Goal: Task Accomplishment & Management: Manage account settings

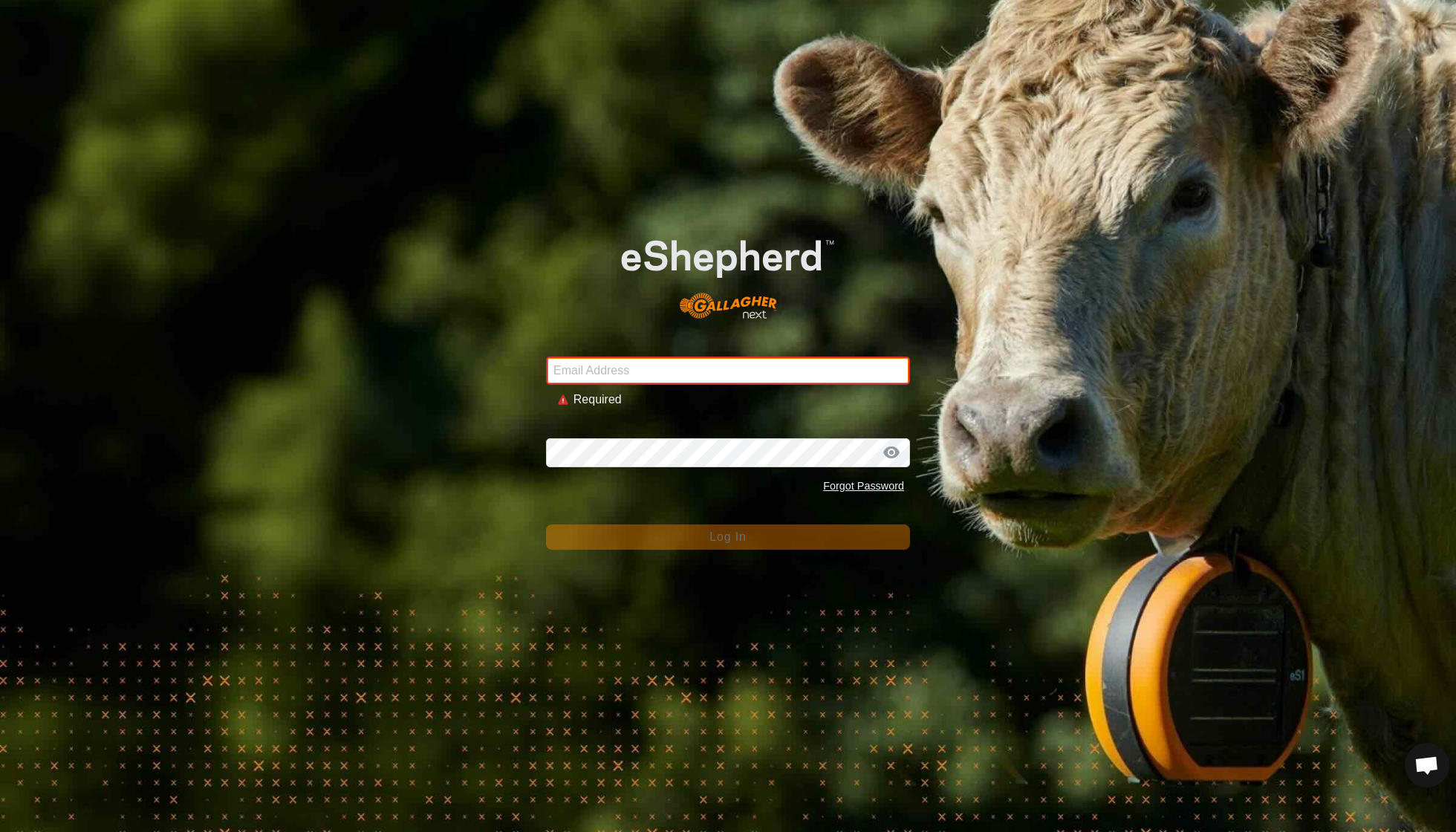
type input "Raupuhastud@gmail.com"
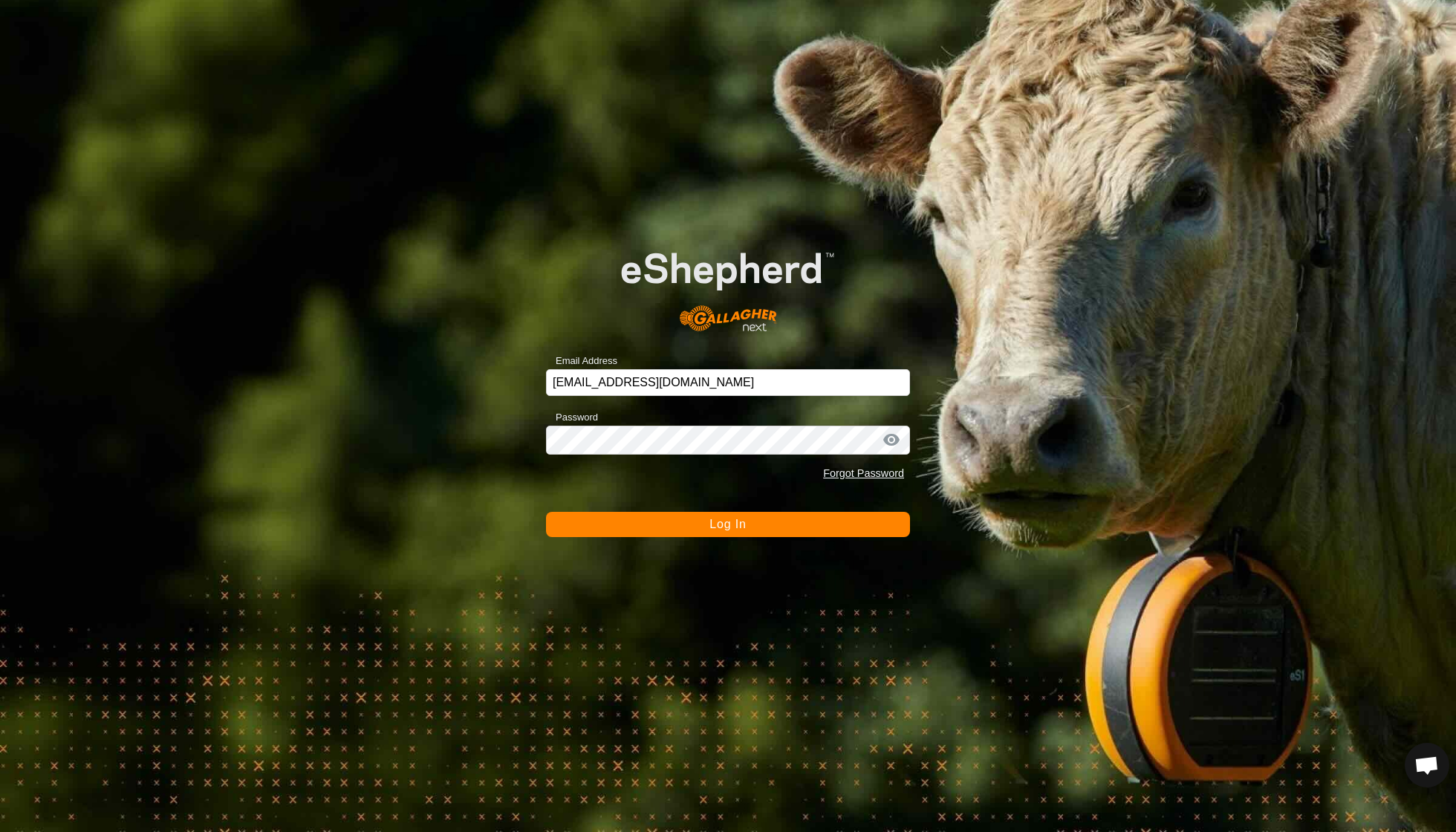
click at [715, 516] on button "Log In" at bounding box center [728, 524] width 364 height 25
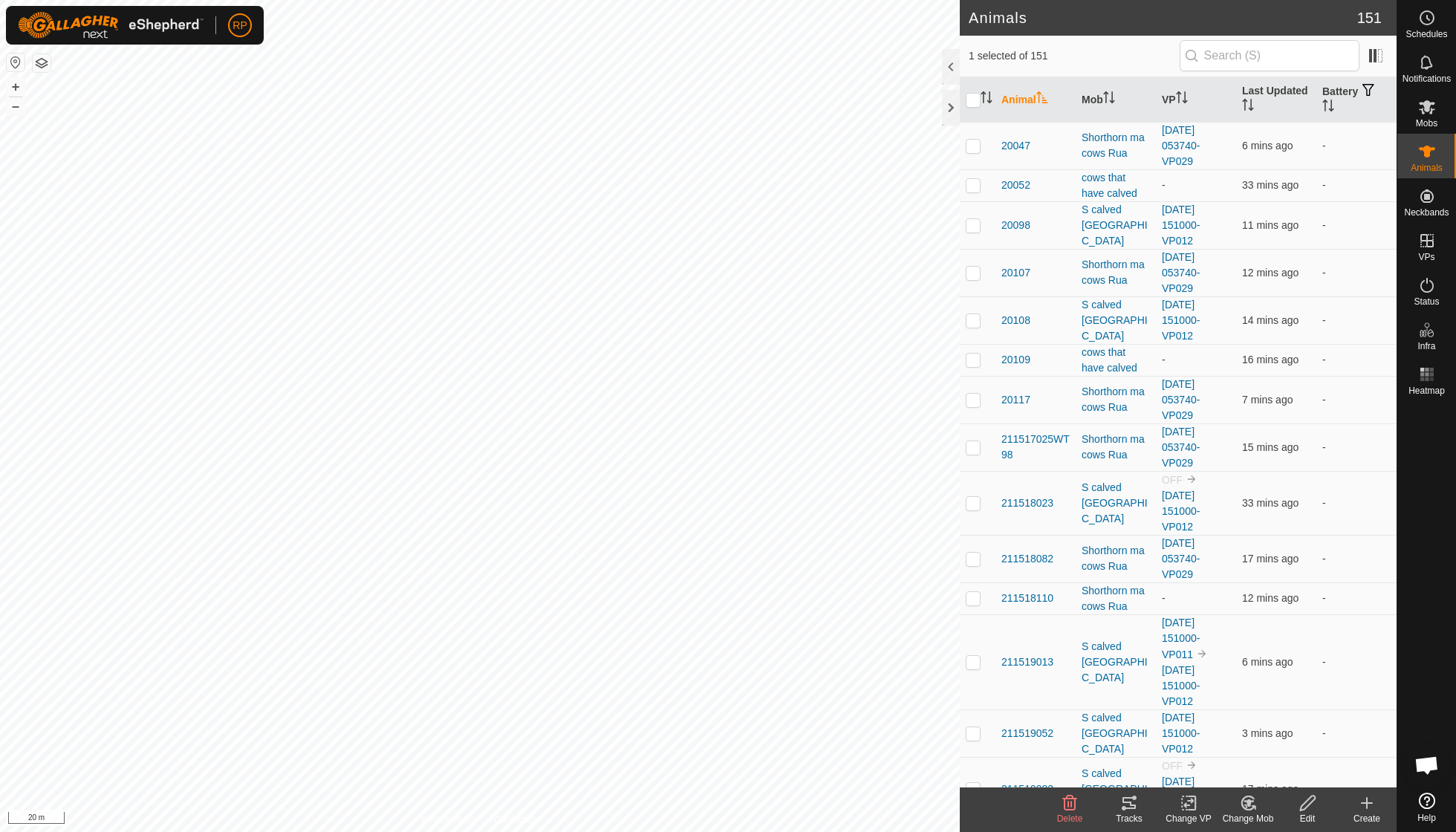
click at [1194, 804] on icon at bounding box center [1189, 802] width 18 height 17
click at [1202, 765] on link "Turn Off VP" at bounding box center [1233, 770] width 147 height 30
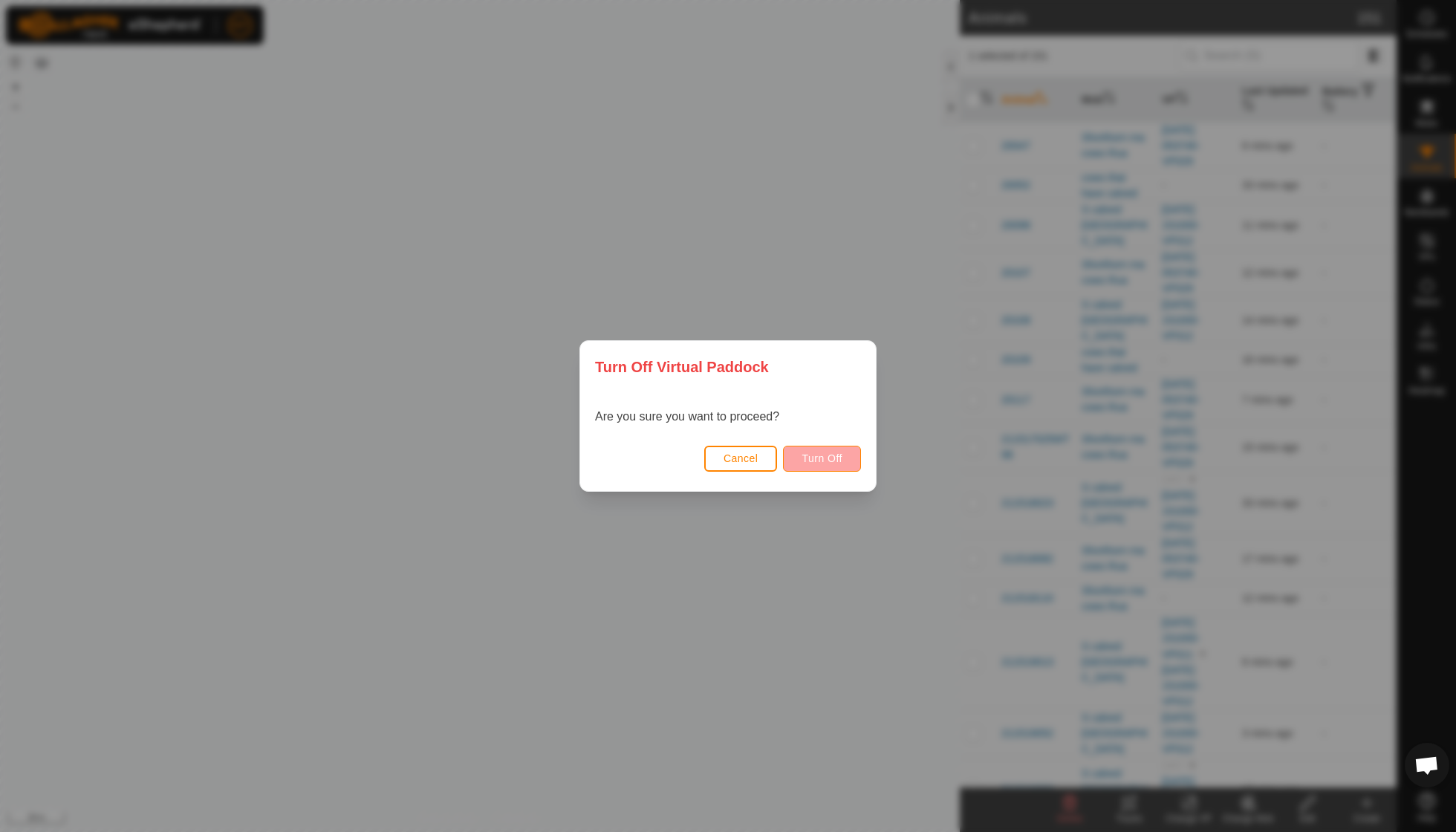
click at [839, 457] on span "Turn Off" at bounding box center [822, 459] width 41 height 12
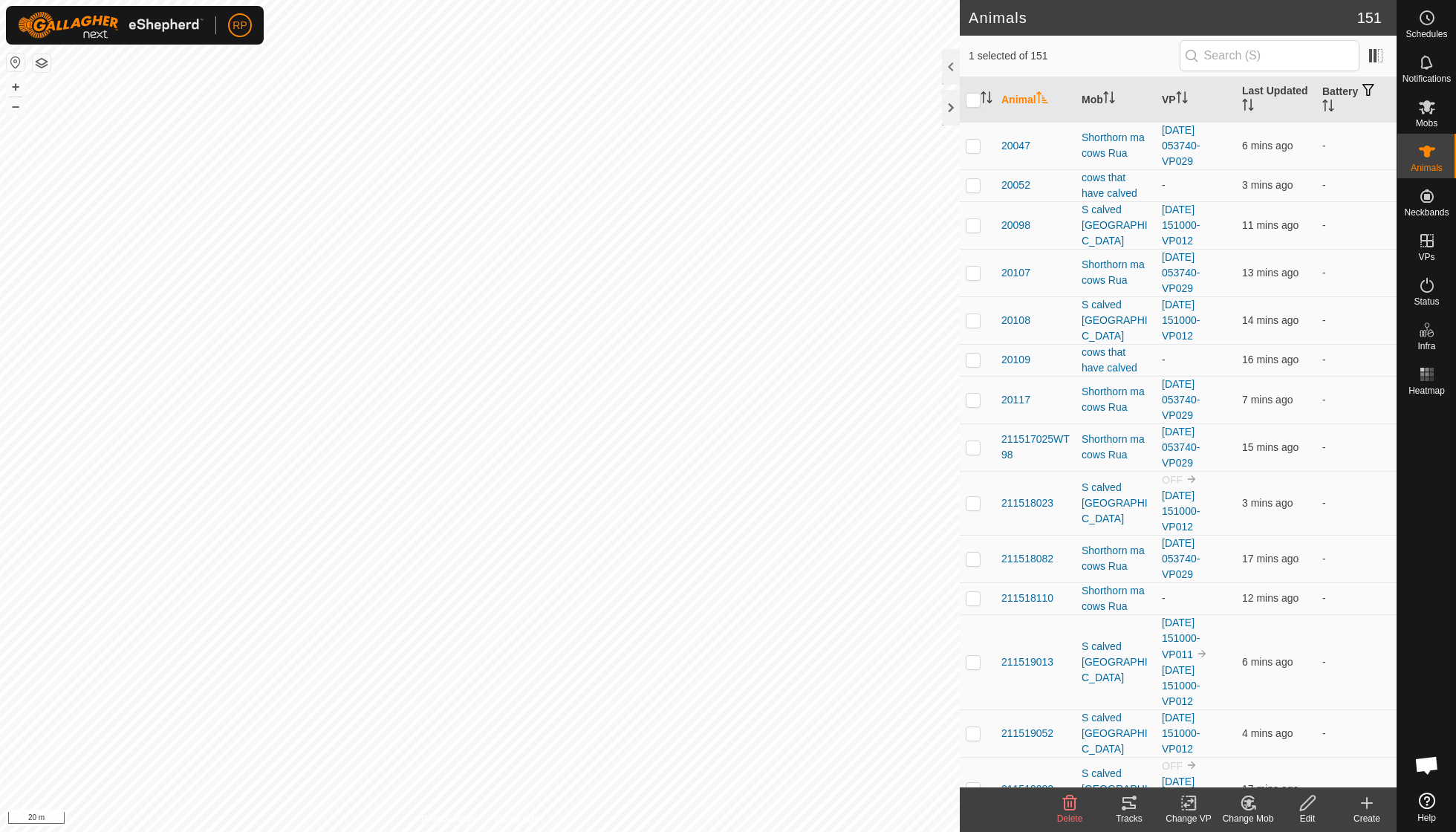
click at [1248, 812] on div "Change Mob" at bounding box center [1248, 819] width 59 height 14
click at [1260, 749] on link "Choose Mob..." at bounding box center [1293, 738] width 147 height 30
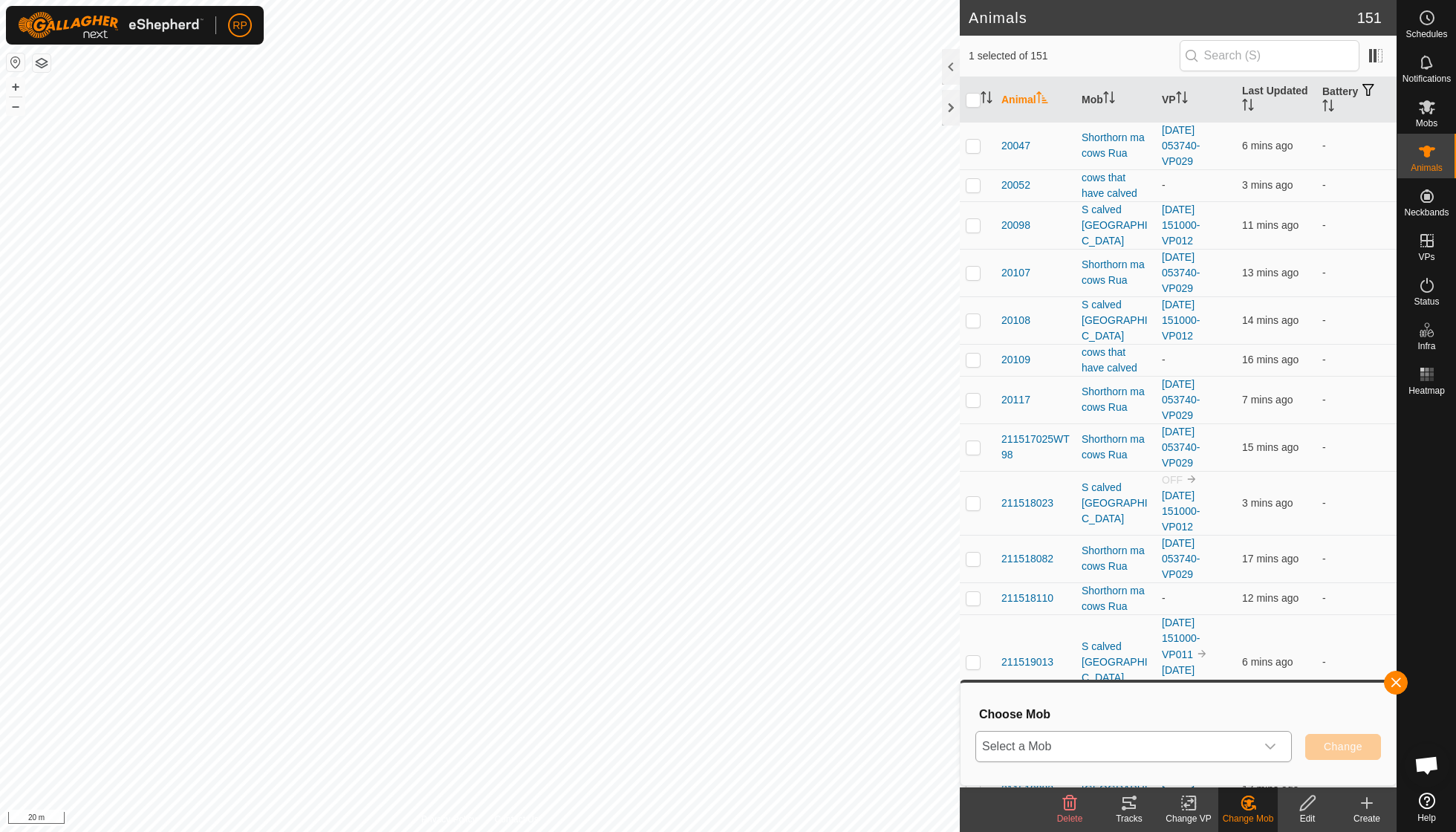
click at [1267, 741] on icon "dropdown trigger" at bounding box center [1270, 747] width 12 height 12
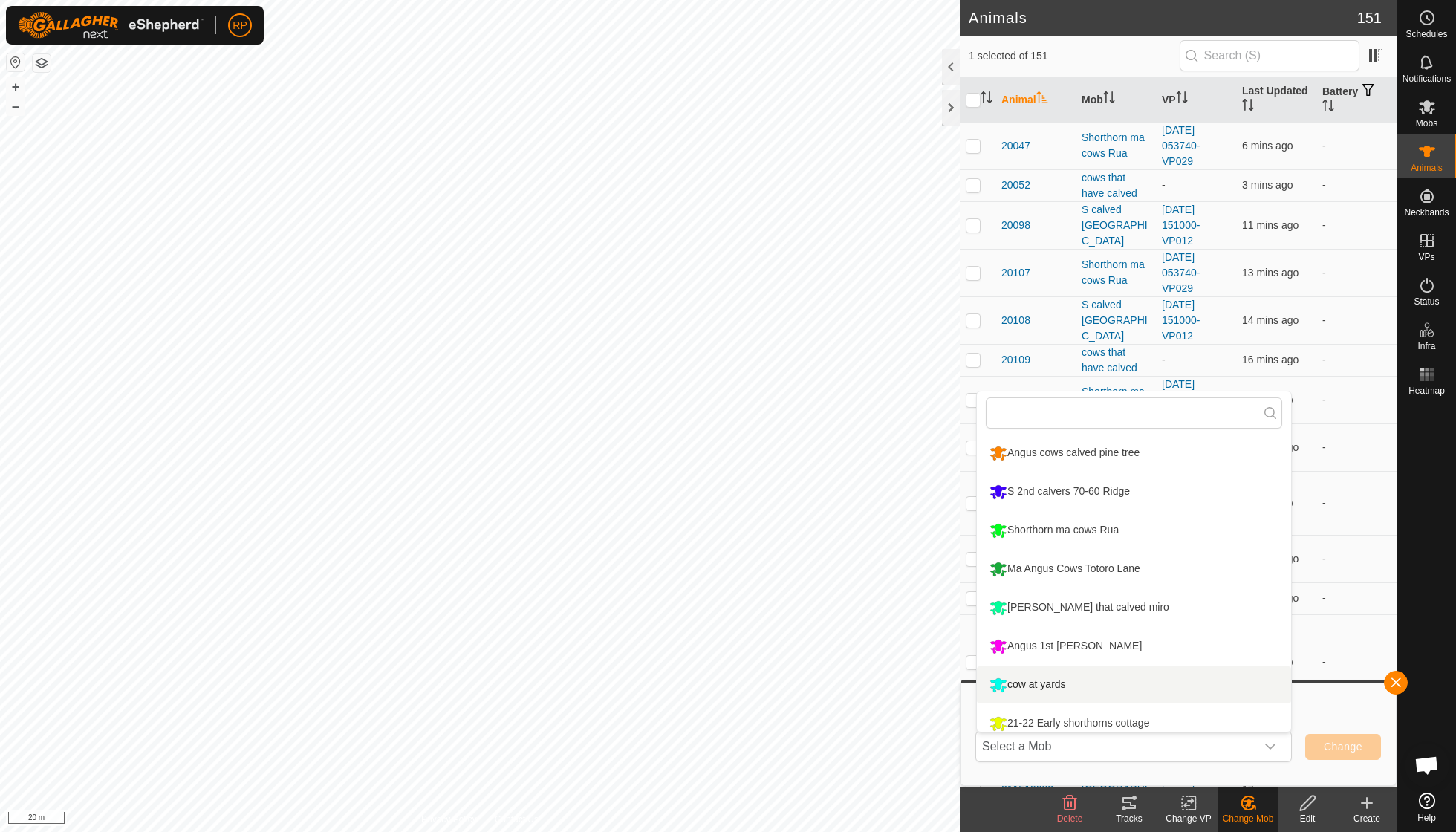
scroll to position [11, 0]
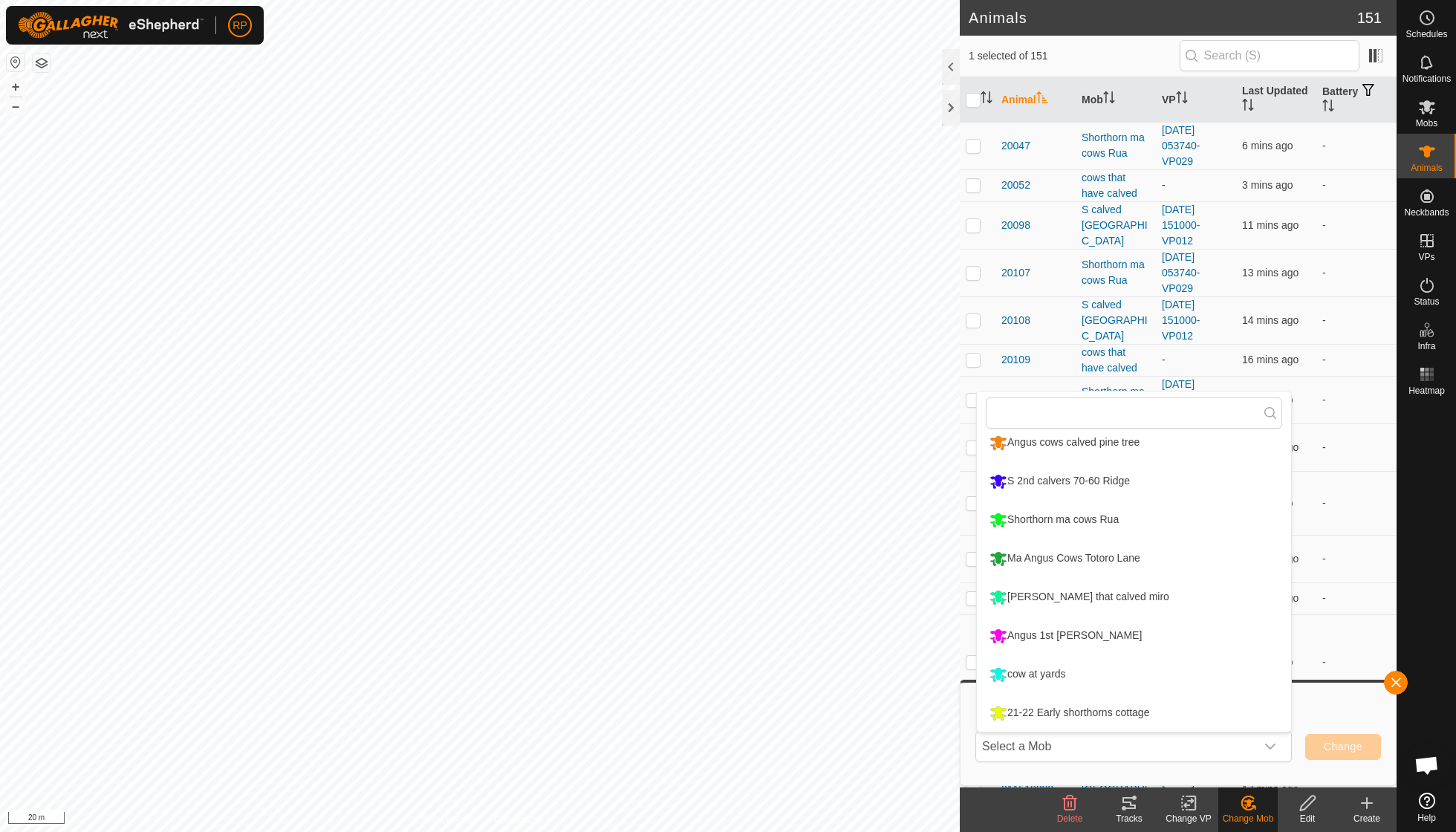
click at [1193, 807] on icon at bounding box center [1189, 802] width 18 height 17
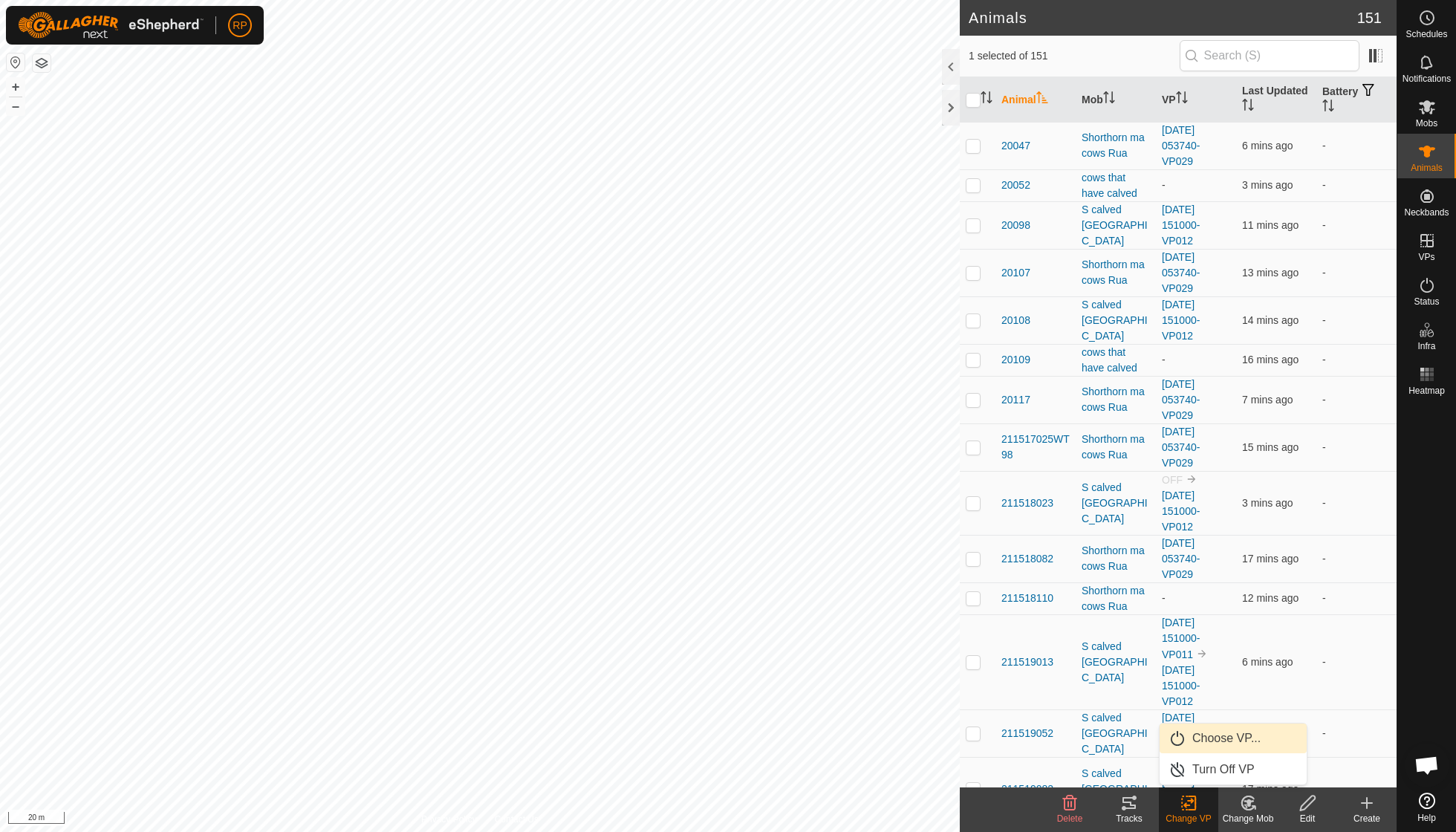
click at [1211, 745] on link "Choose VP..." at bounding box center [1233, 738] width 147 height 30
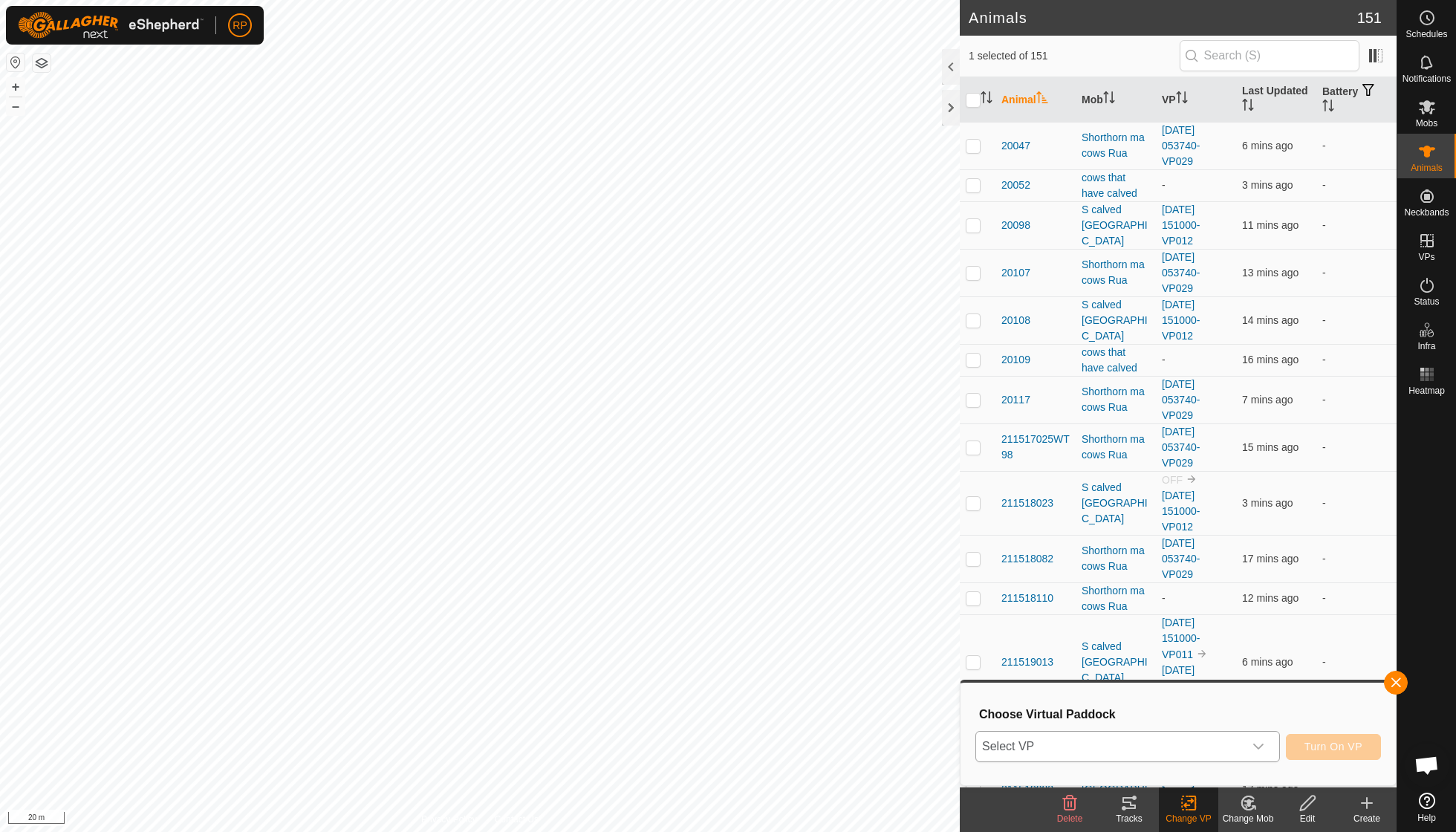
click at [1259, 744] on icon "dropdown trigger" at bounding box center [1259, 747] width 12 height 12
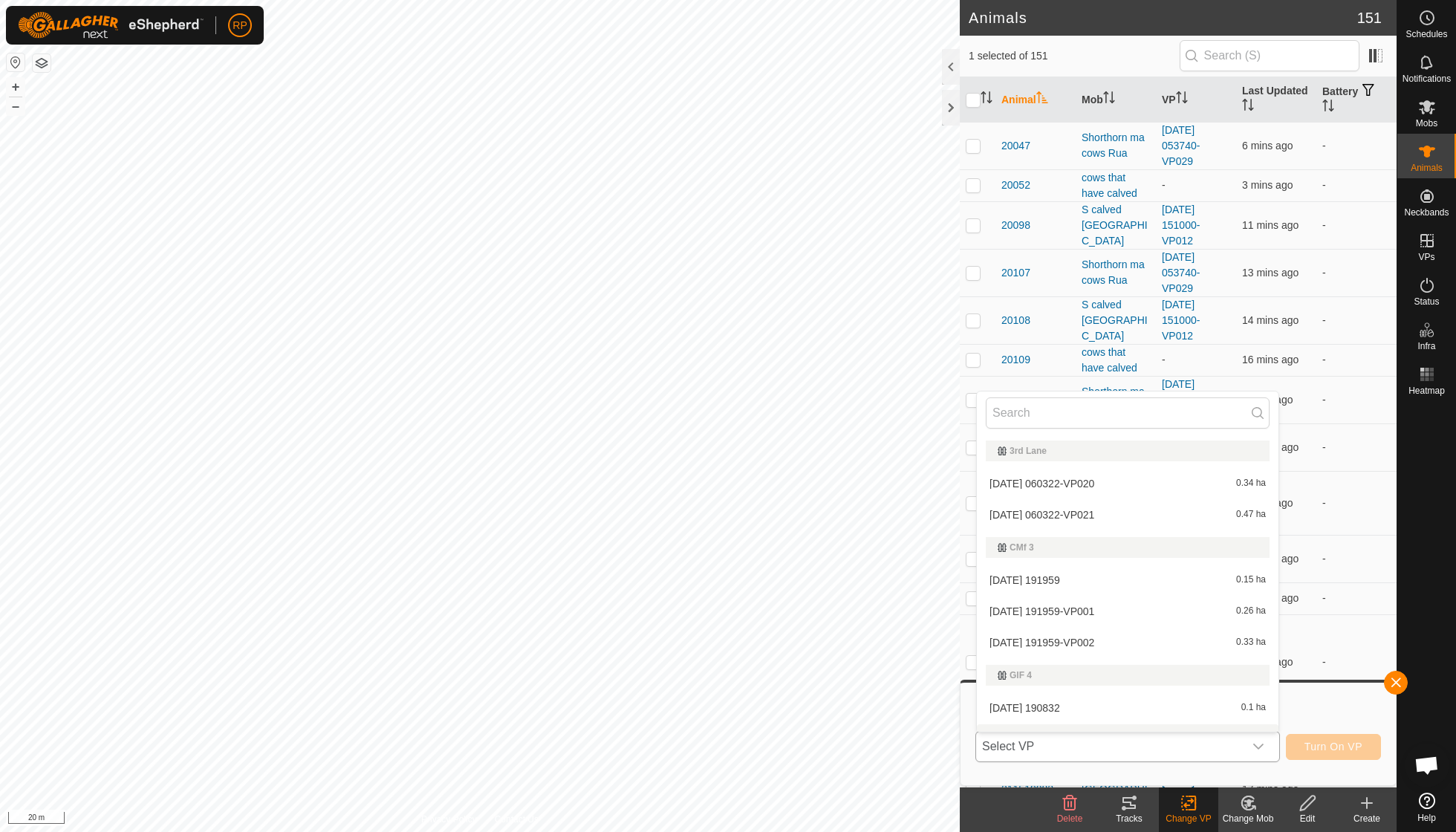
scroll to position [18, 0]
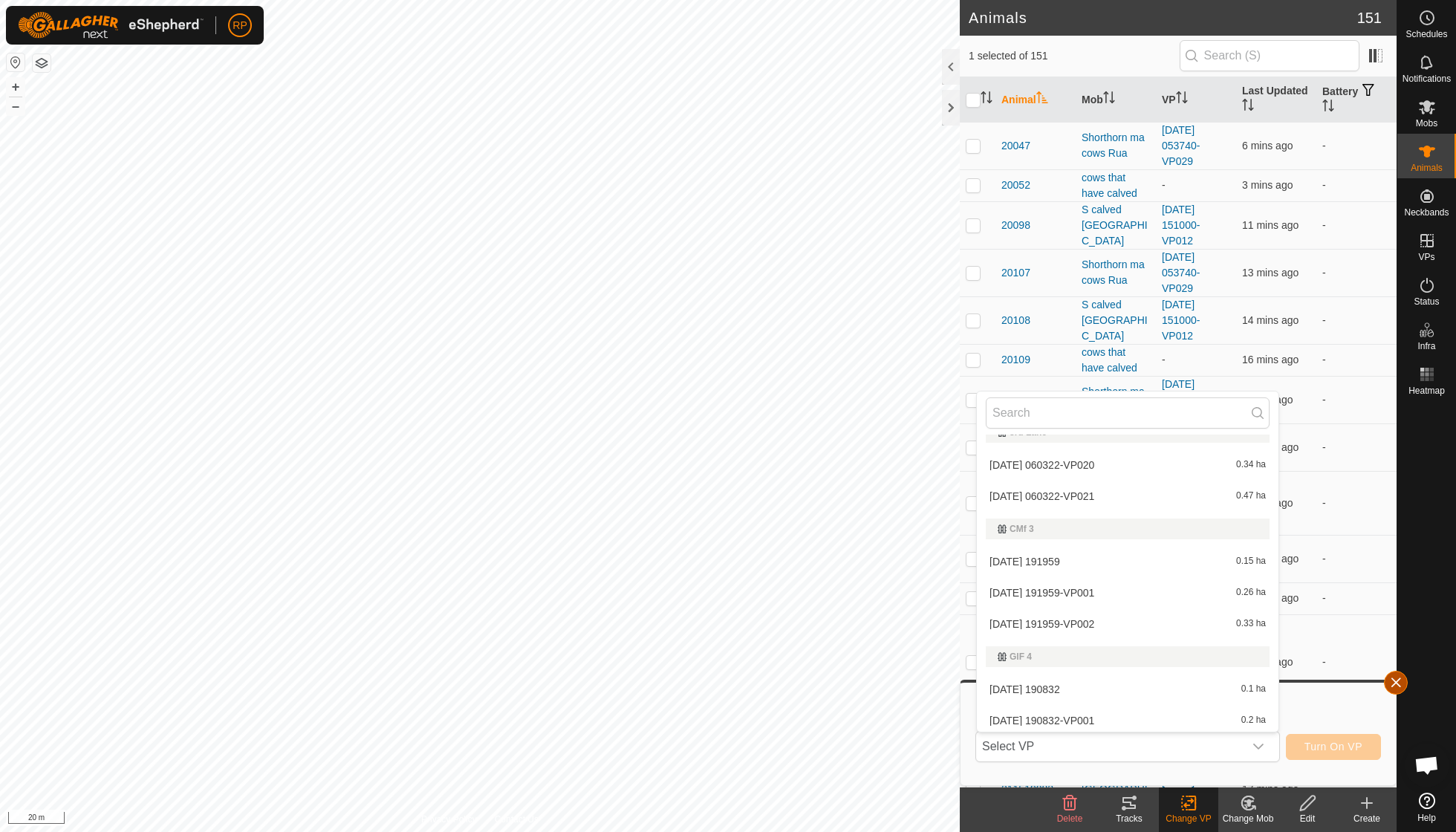
click at [1389, 685] on button "button" at bounding box center [1395, 682] width 24 height 24
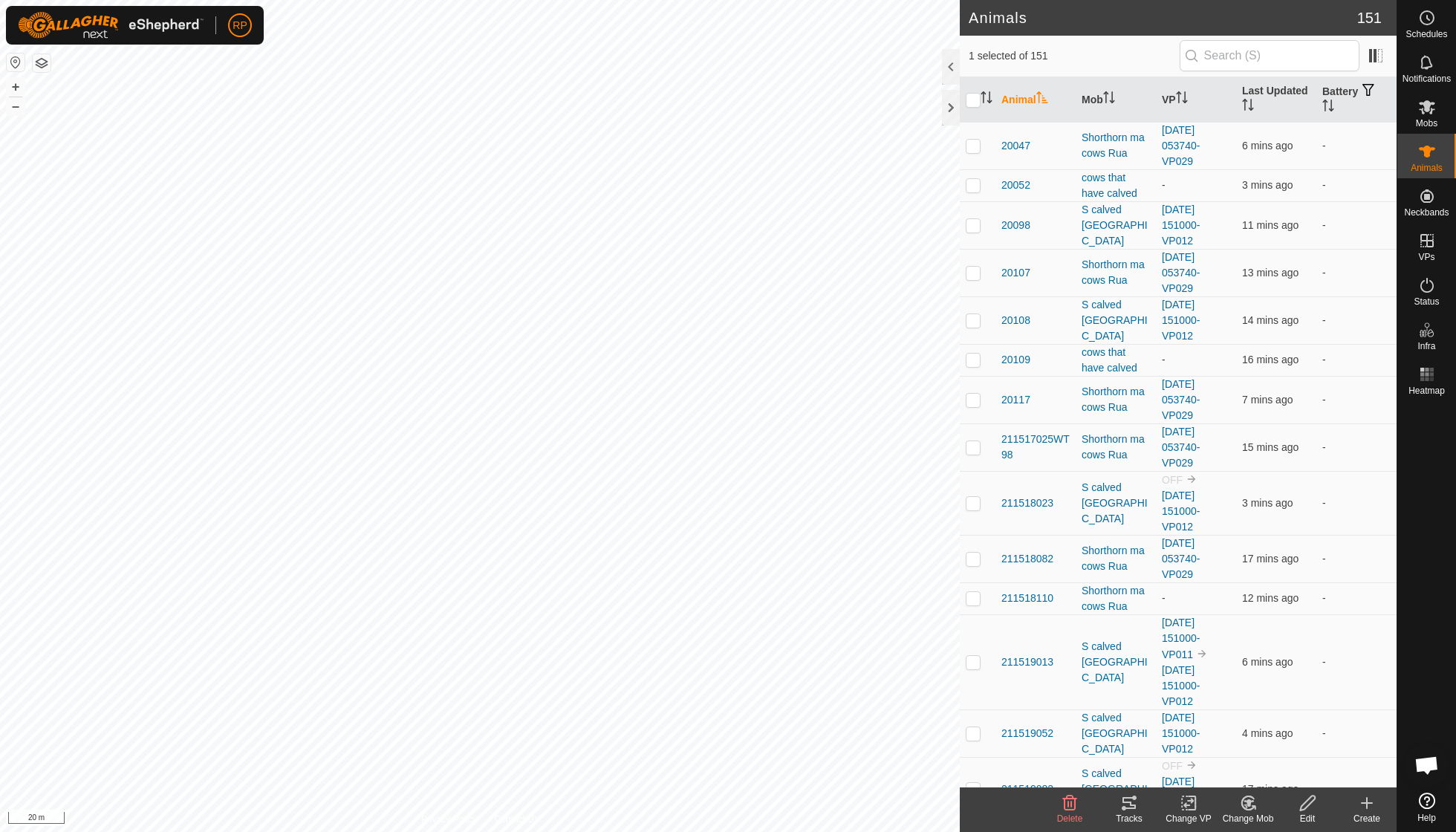
click at [1187, 801] on icon at bounding box center [1189, 803] width 11 height 10
click at [1194, 773] on link "Turn Off VP" at bounding box center [1233, 770] width 147 height 30
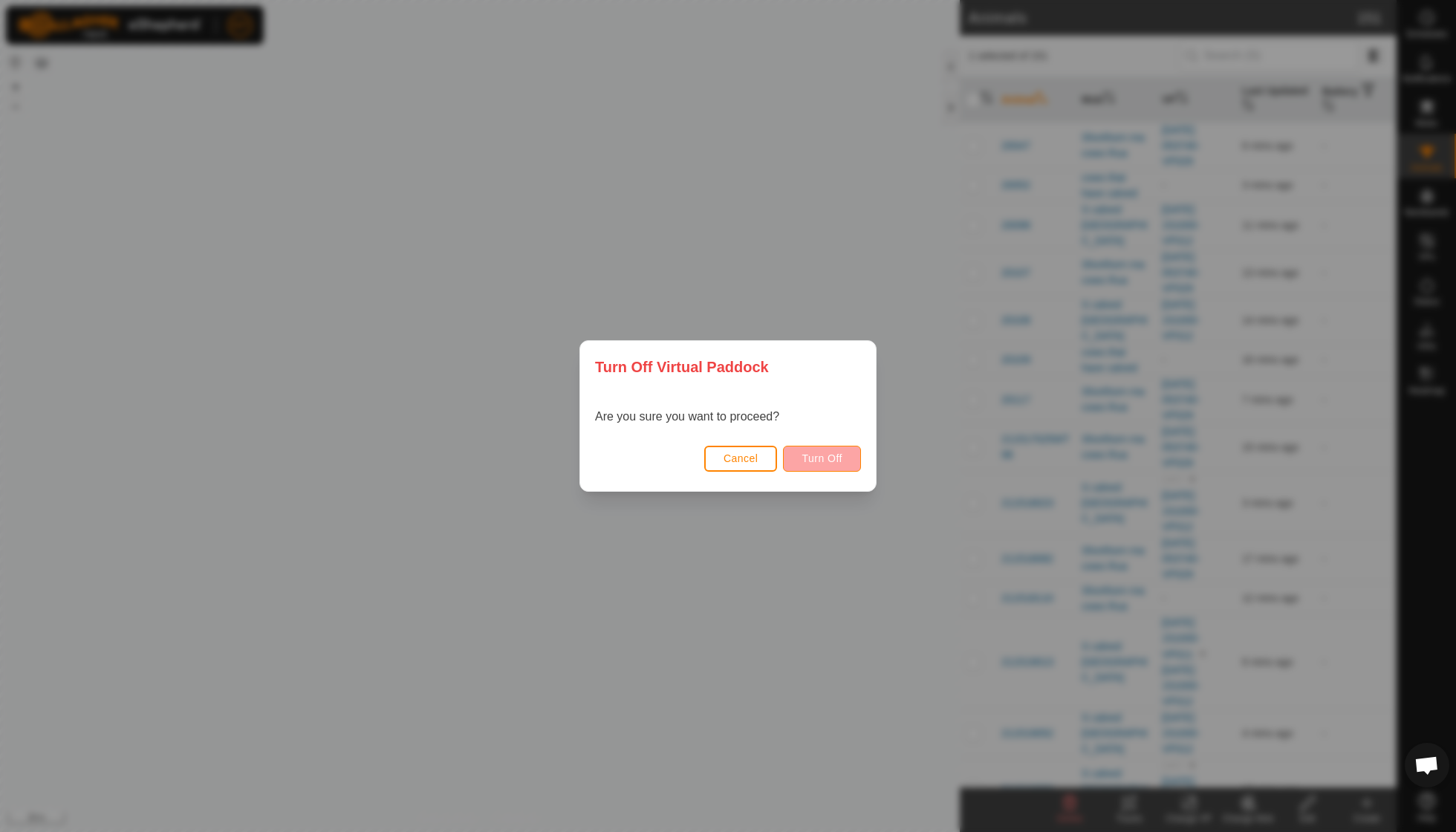
click at [807, 457] on span "Turn Off" at bounding box center [822, 459] width 41 height 12
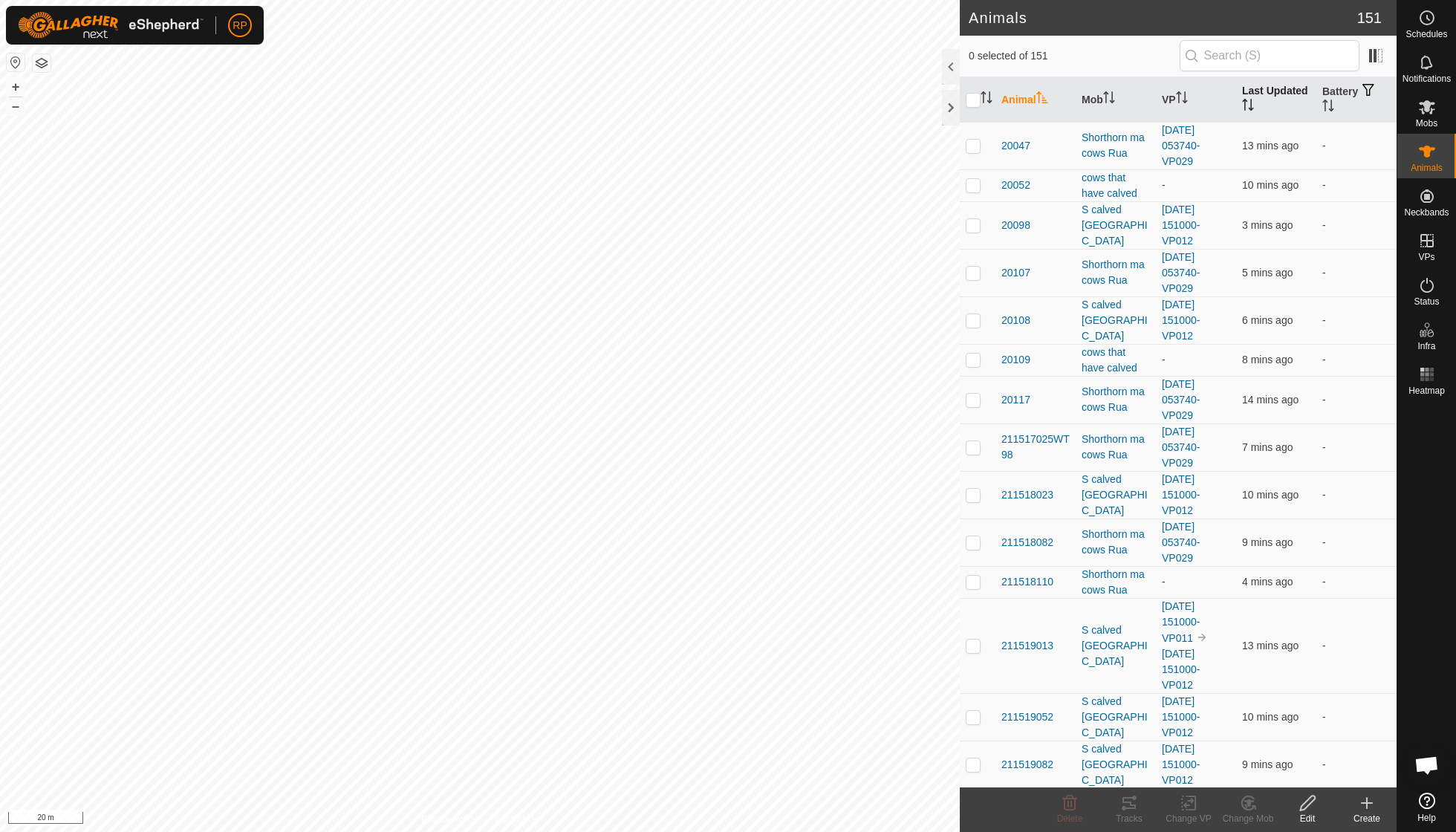
click at [1278, 108] on th "Last Updated" at bounding box center [1276, 100] width 81 height 46
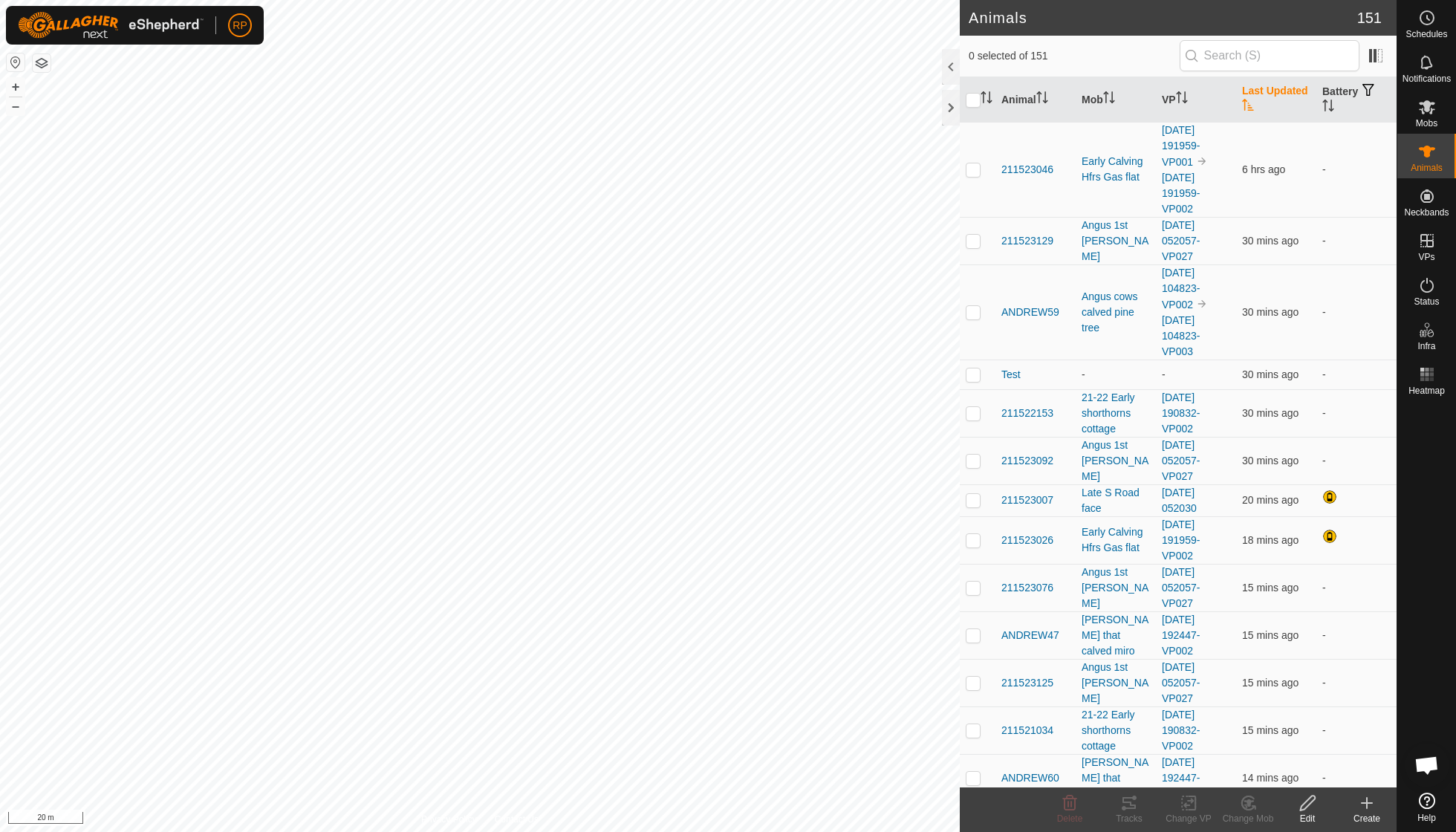
click at [1270, 102] on th "Last Updated" at bounding box center [1276, 100] width 81 height 46
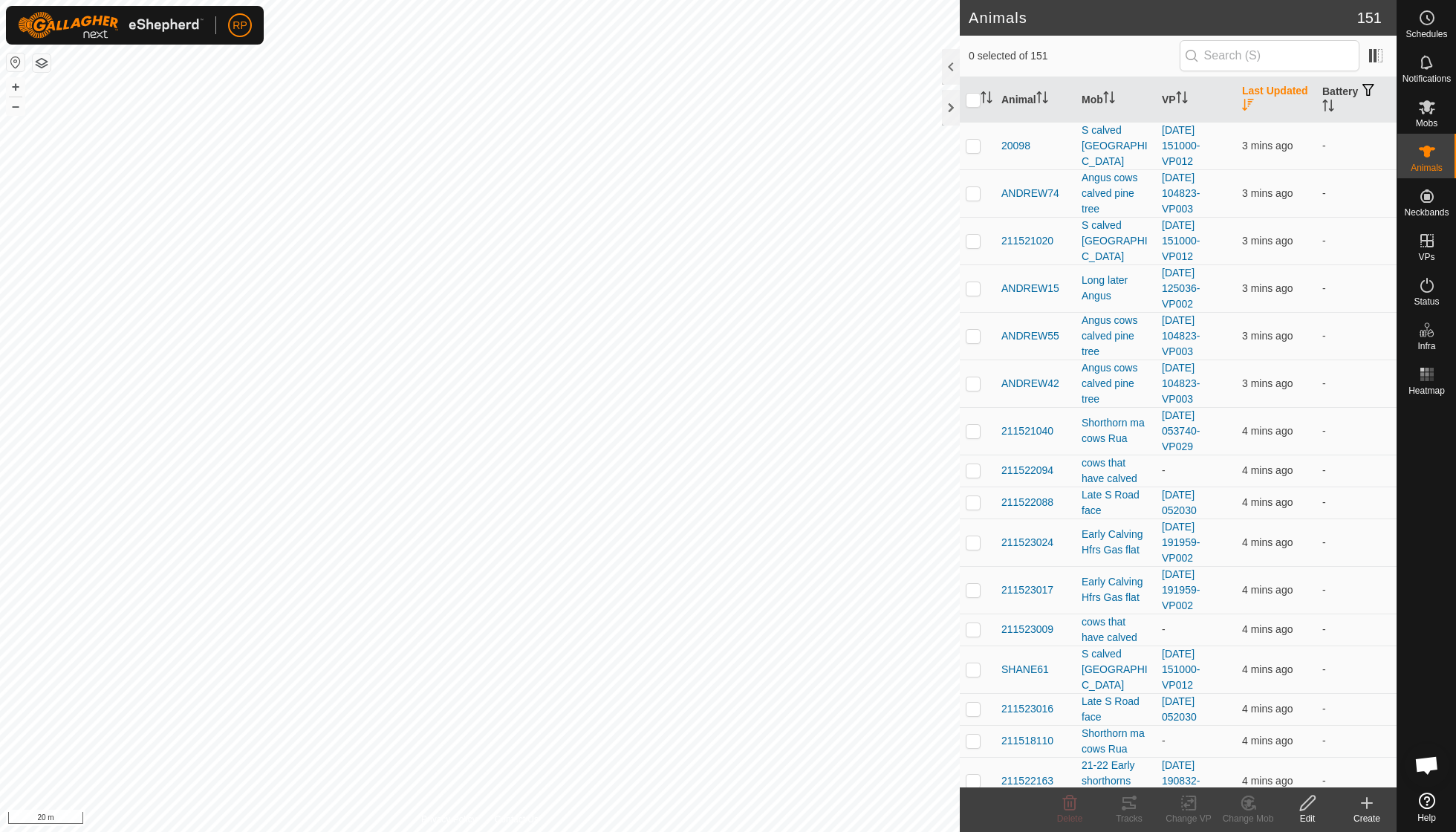
click at [1270, 102] on th "Last Updated" at bounding box center [1276, 100] width 81 height 46
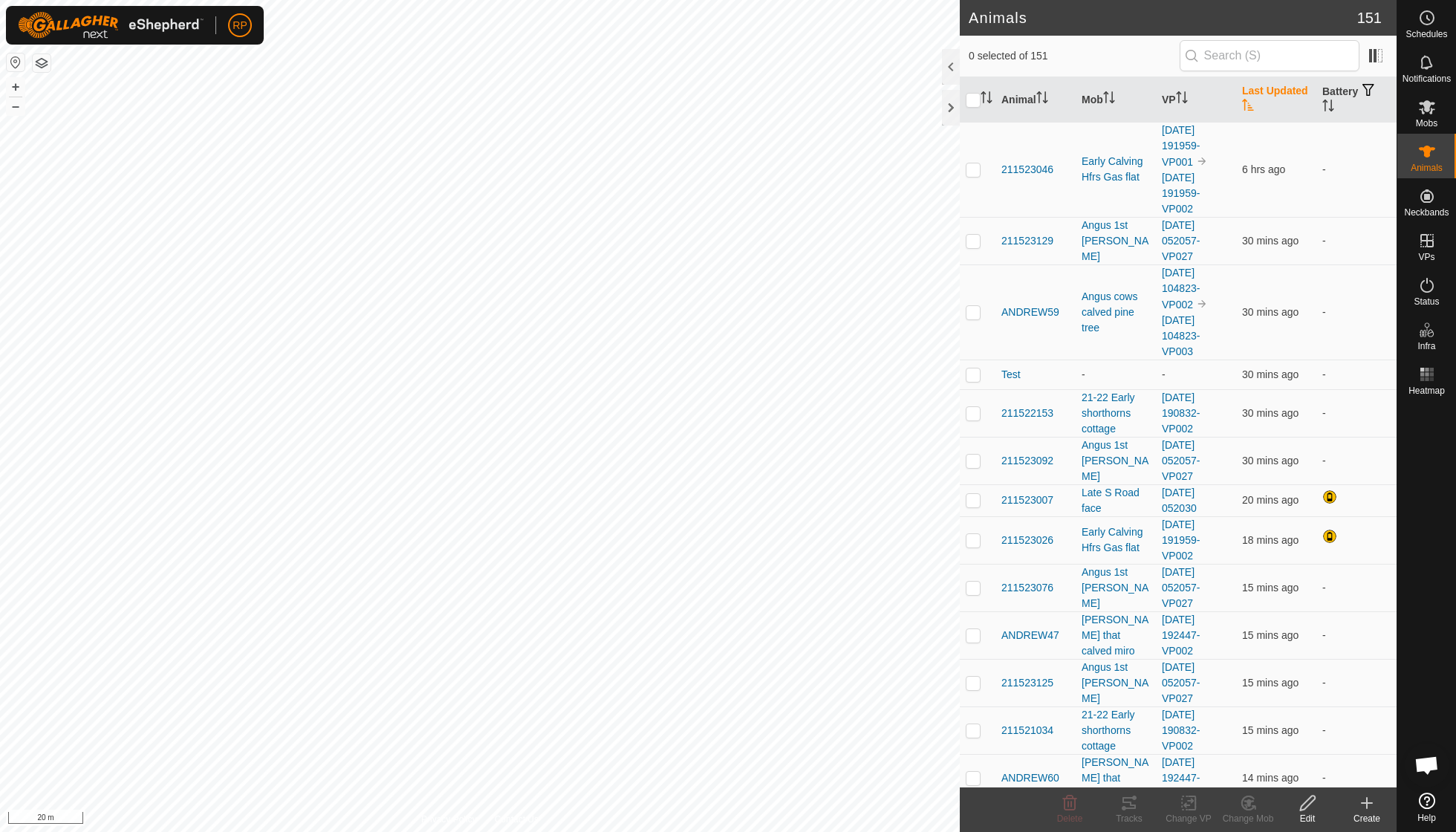
click at [1257, 99] on th "Last Updated" at bounding box center [1276, 100] width 81 height 46
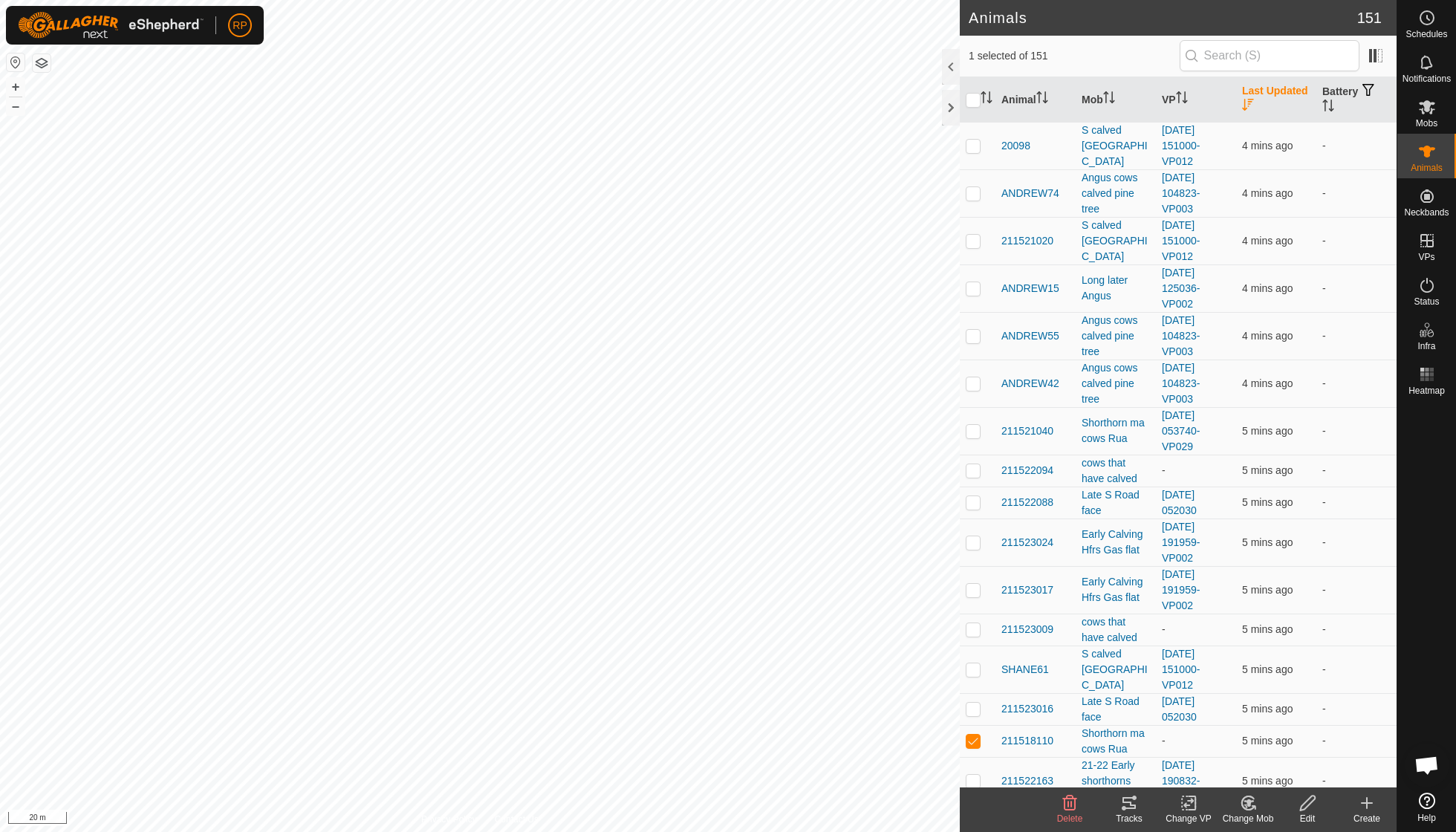
click at [1246, 805] on icon at bounding box center [1248, 802] width 18 height 17
click at [1276, 739] on link "Choose Mob..." at bounding box center [1293, 738] width 147 height 30
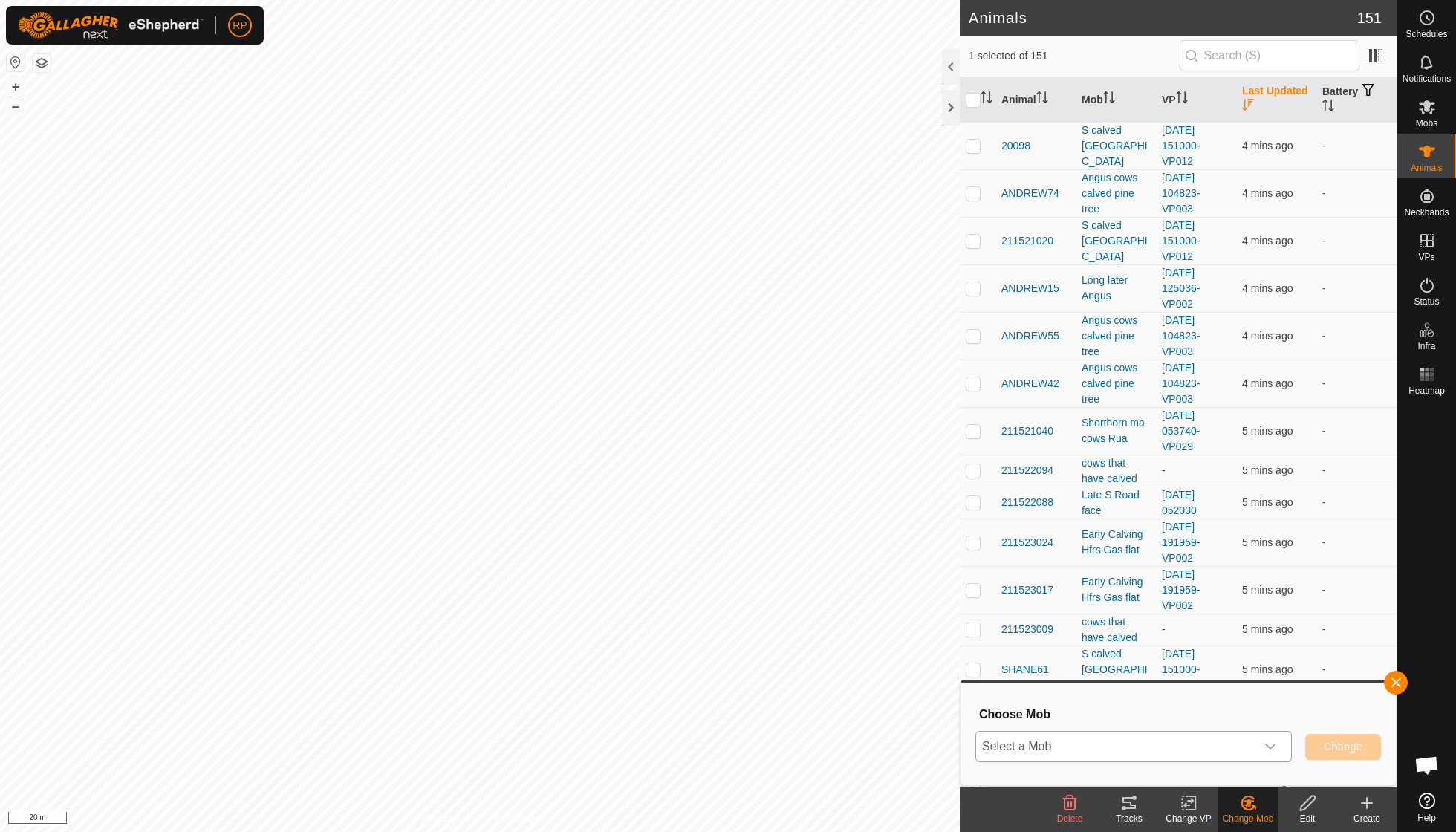
click at [1272, 748] on icon "dropdown trigger" at bounding box center [1270, 747] width 12 height 12
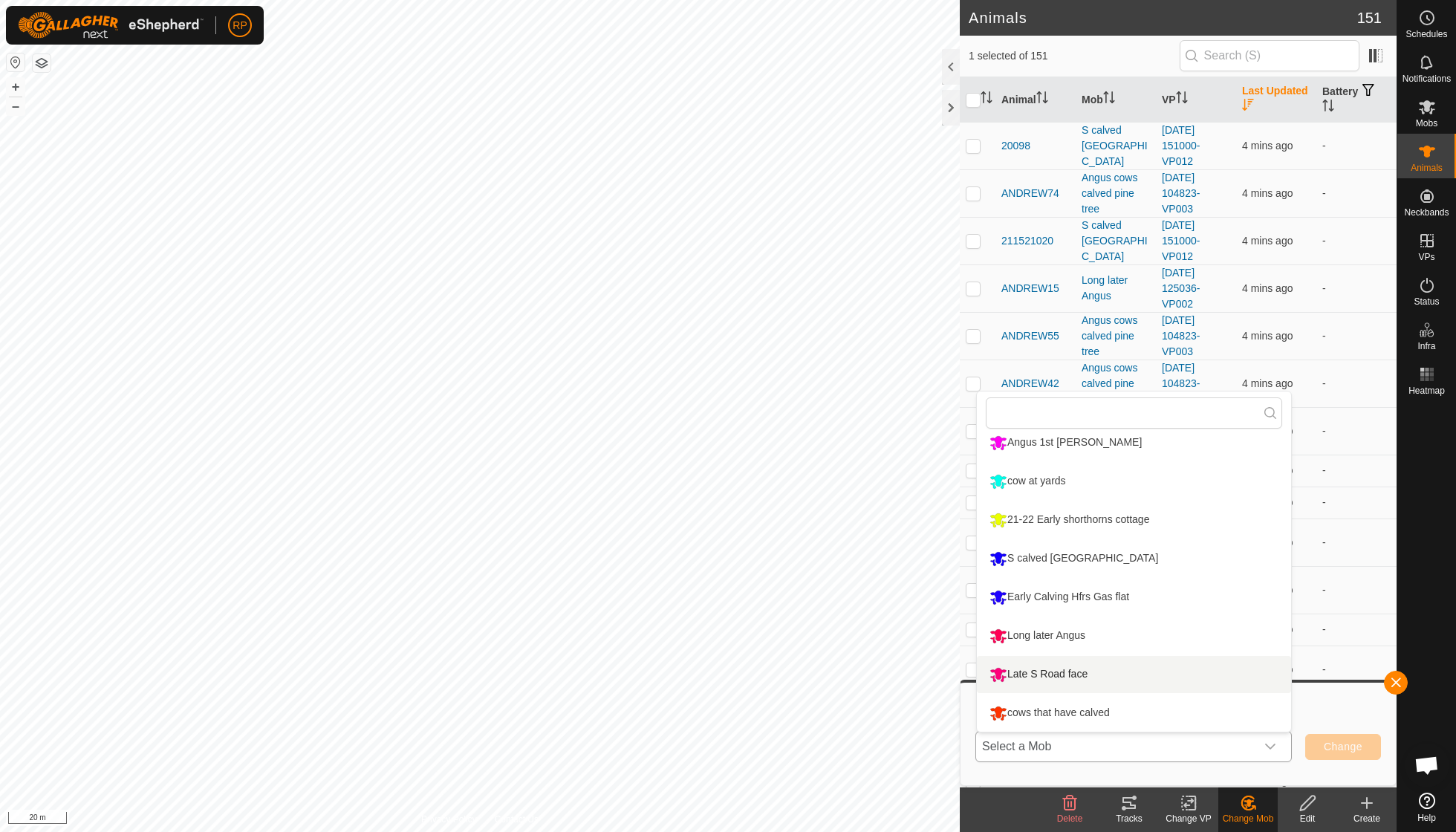
scroll to position [204, 0]
click at [1124, 713] on li "cows that have calved" at bounding box center [1134, 713] width 314 height 37
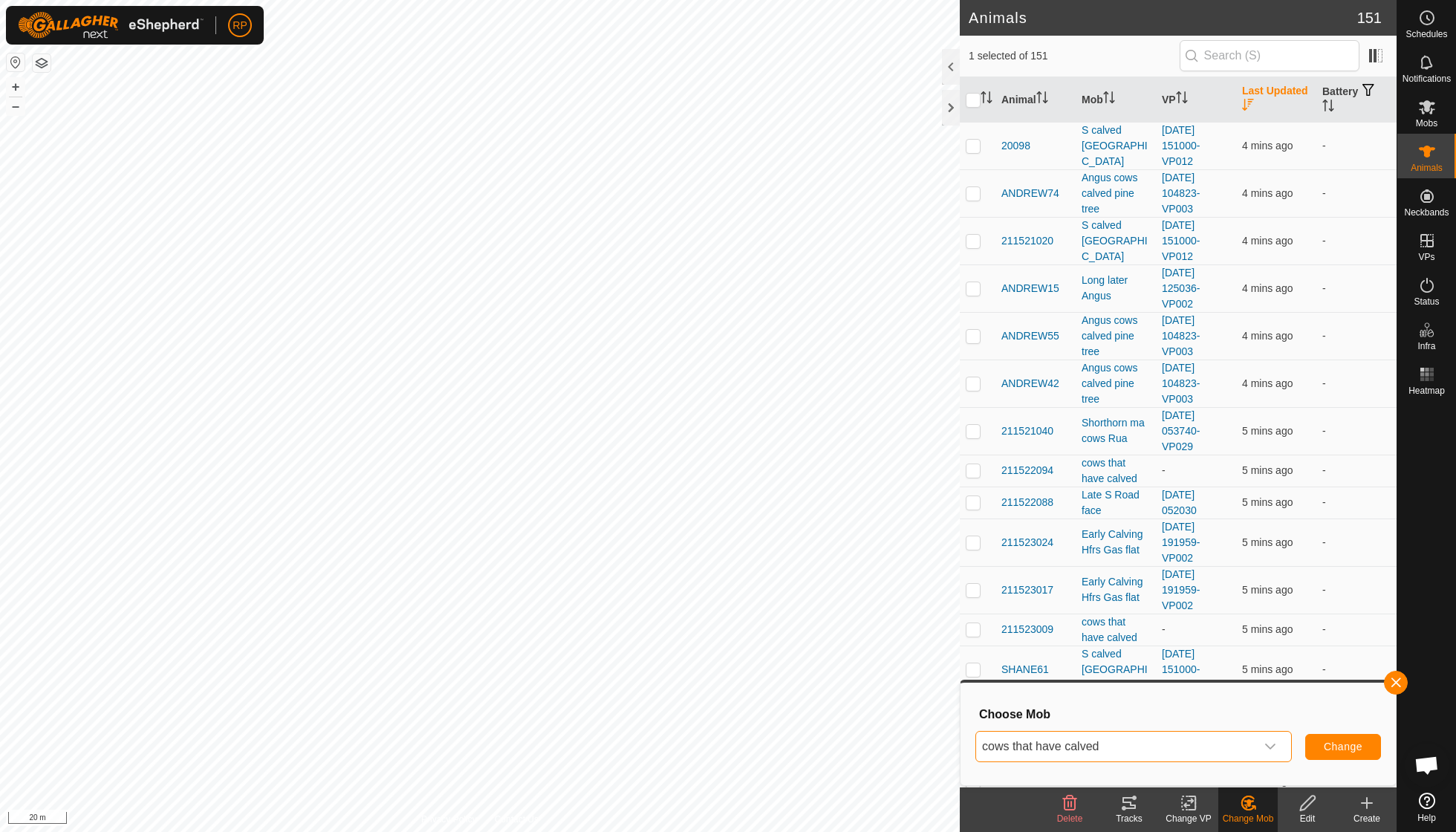
click at [1334, 753] on span "Change" at bounding box center [1343, 747] width 39 height 12
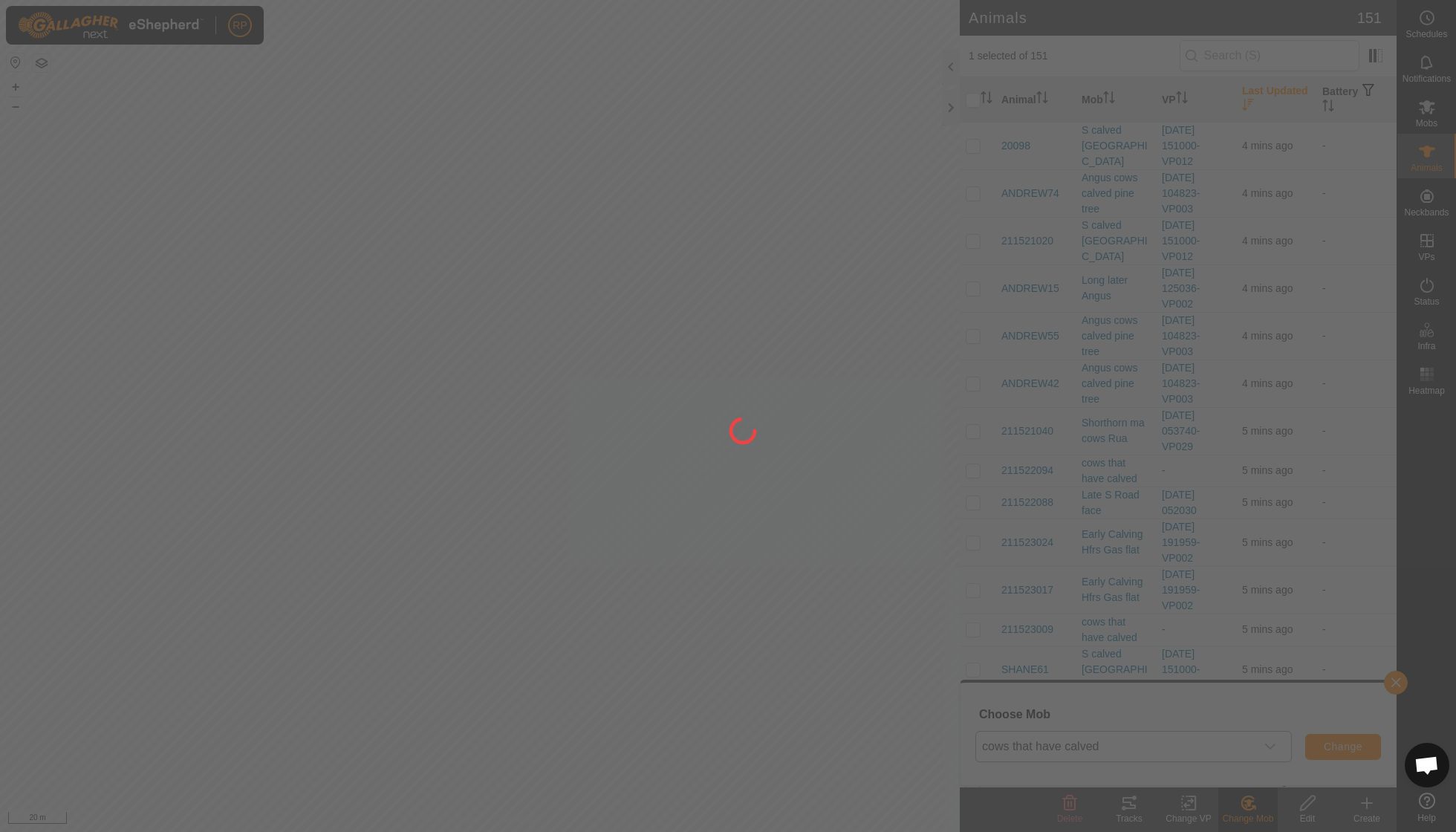
checkbox input "false"
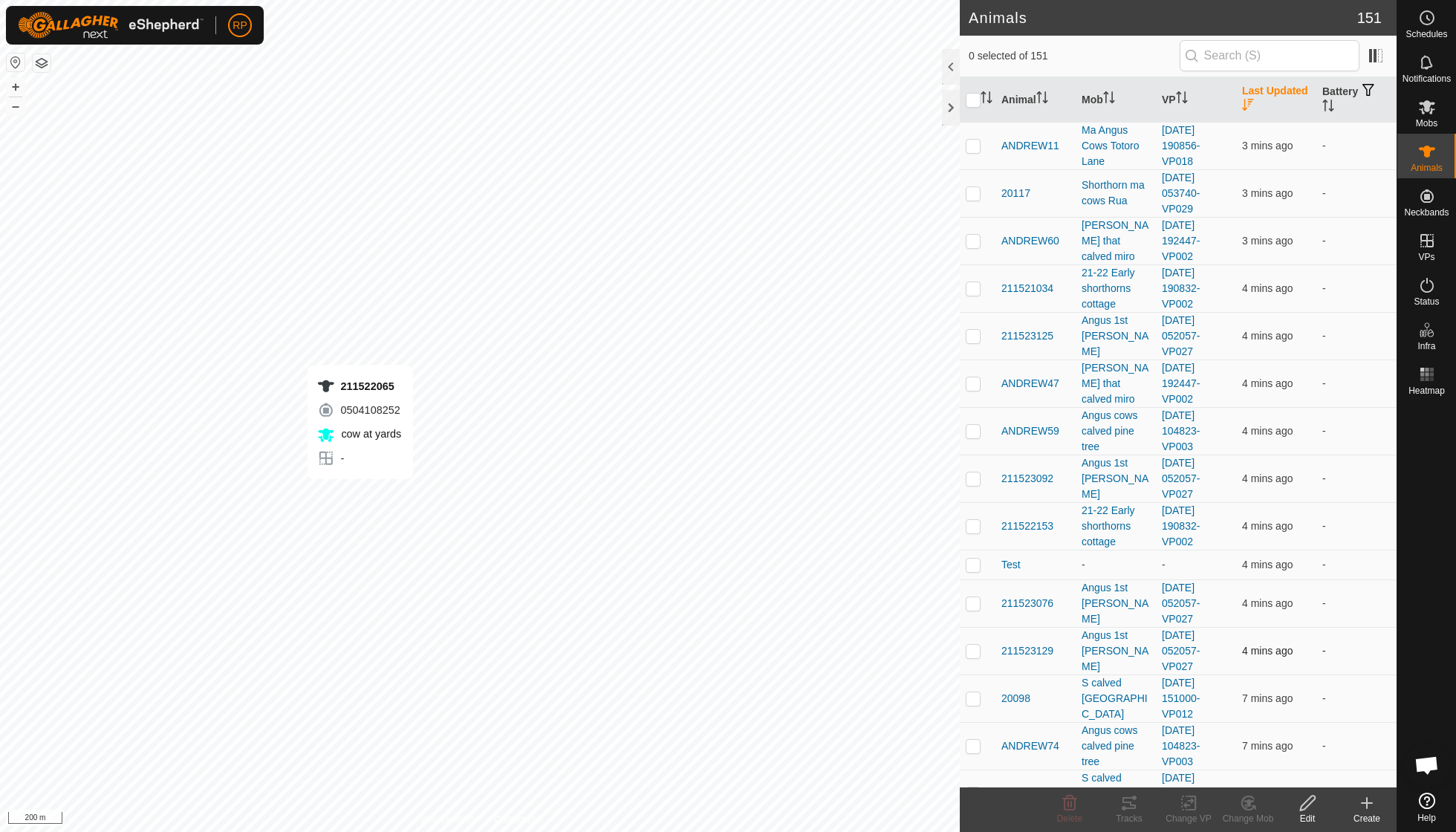
checkbox input "true"
click at [1245, 810] on icon at bounding box center [1248, 802] width 18 height 17
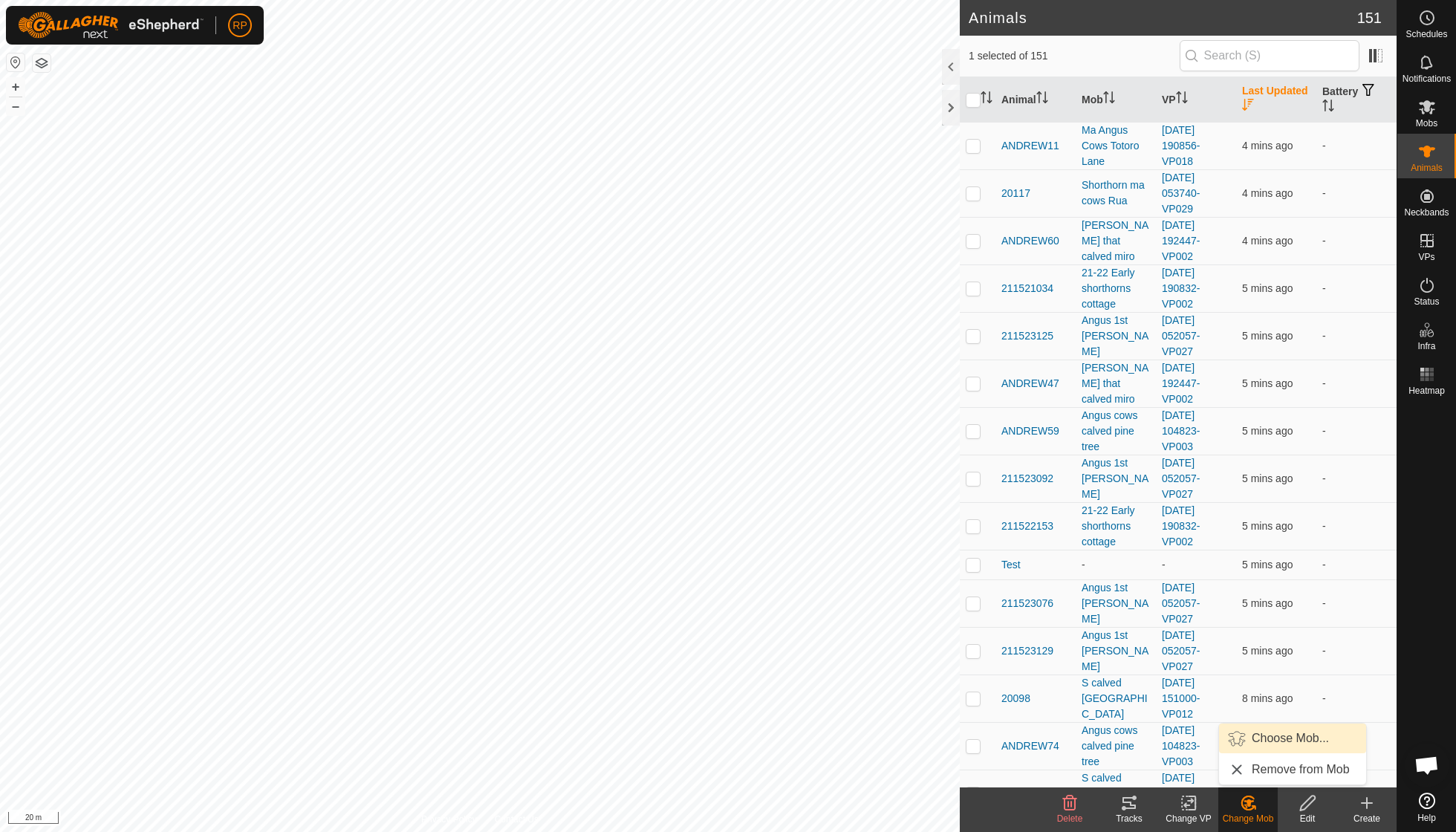
click at [1255, 744] on link "Choose Mob..." at bounding box center [1293, 738] width 147 height 30
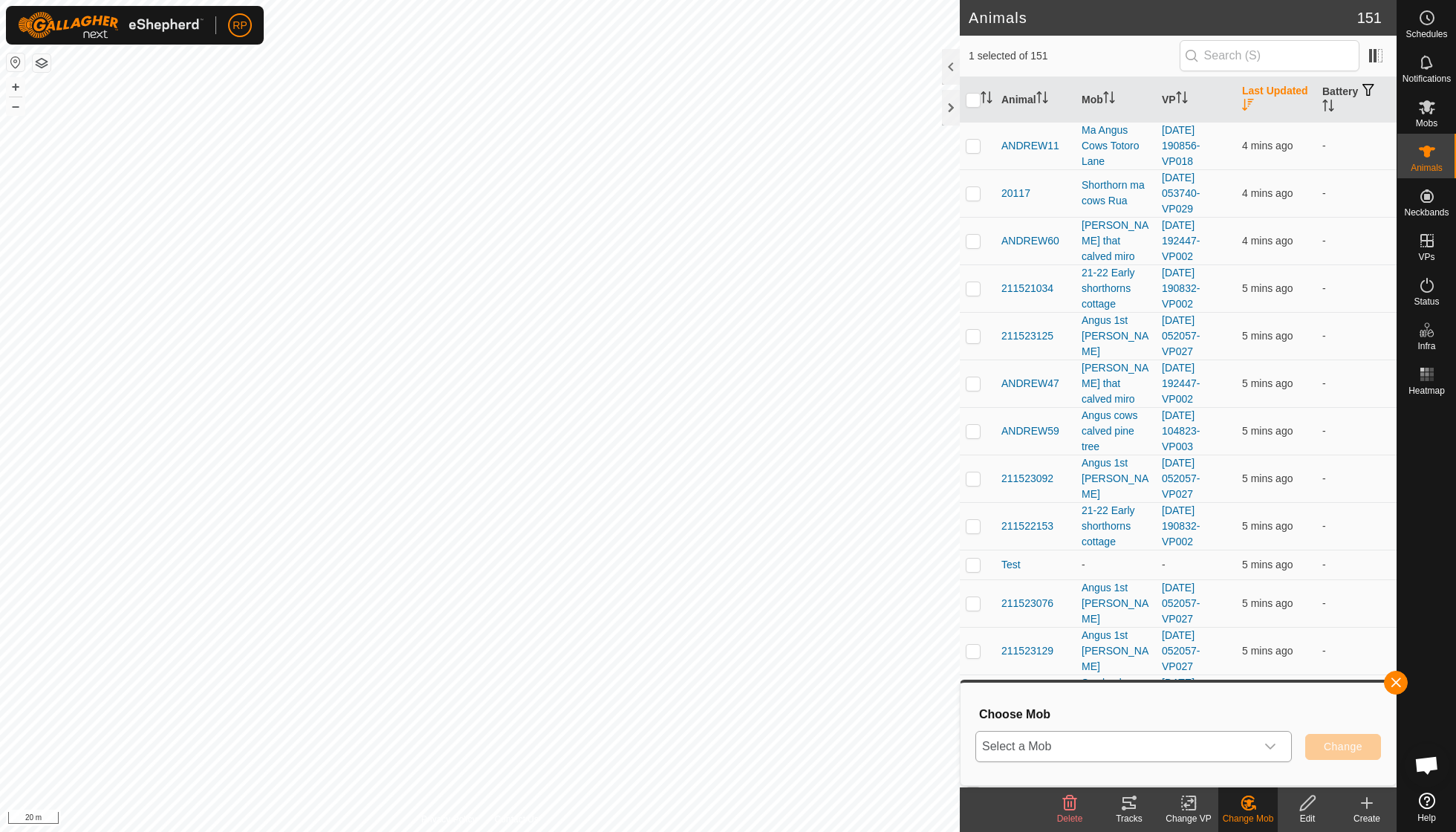
click at [1264, 743] on icon "dropdown trigger" at bounding box center [1270, 747] width 12 height 12
click at [1426, 248] on icon at bounding box center [1426, 240] width 17 height 17
click at [1340, 251] on link "In Rotation" at bounding box center [1331, 239] width 127 height 30
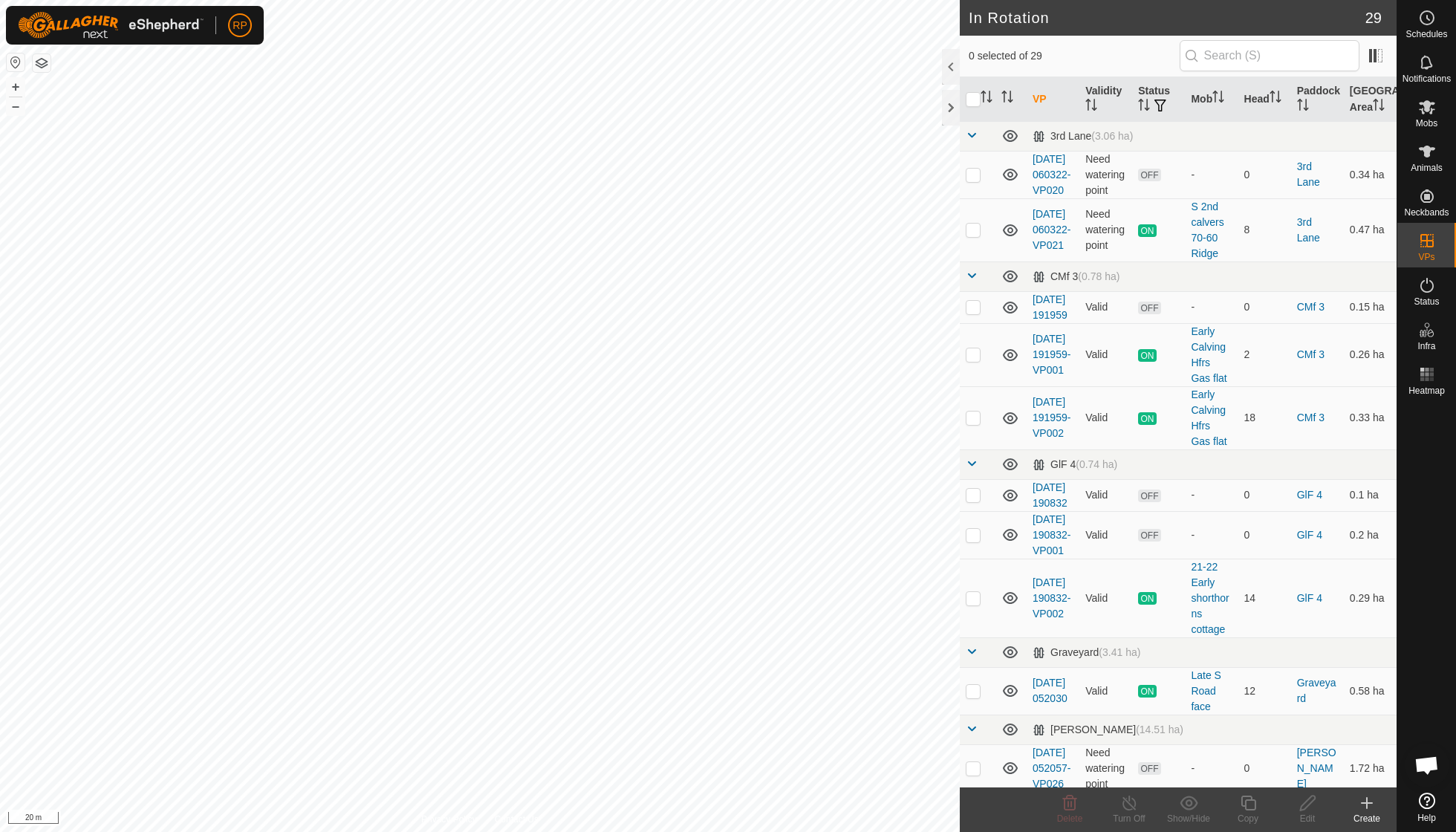
click at [1365, 798] on icon at bounding box center [1366, 802] width 17 height 17
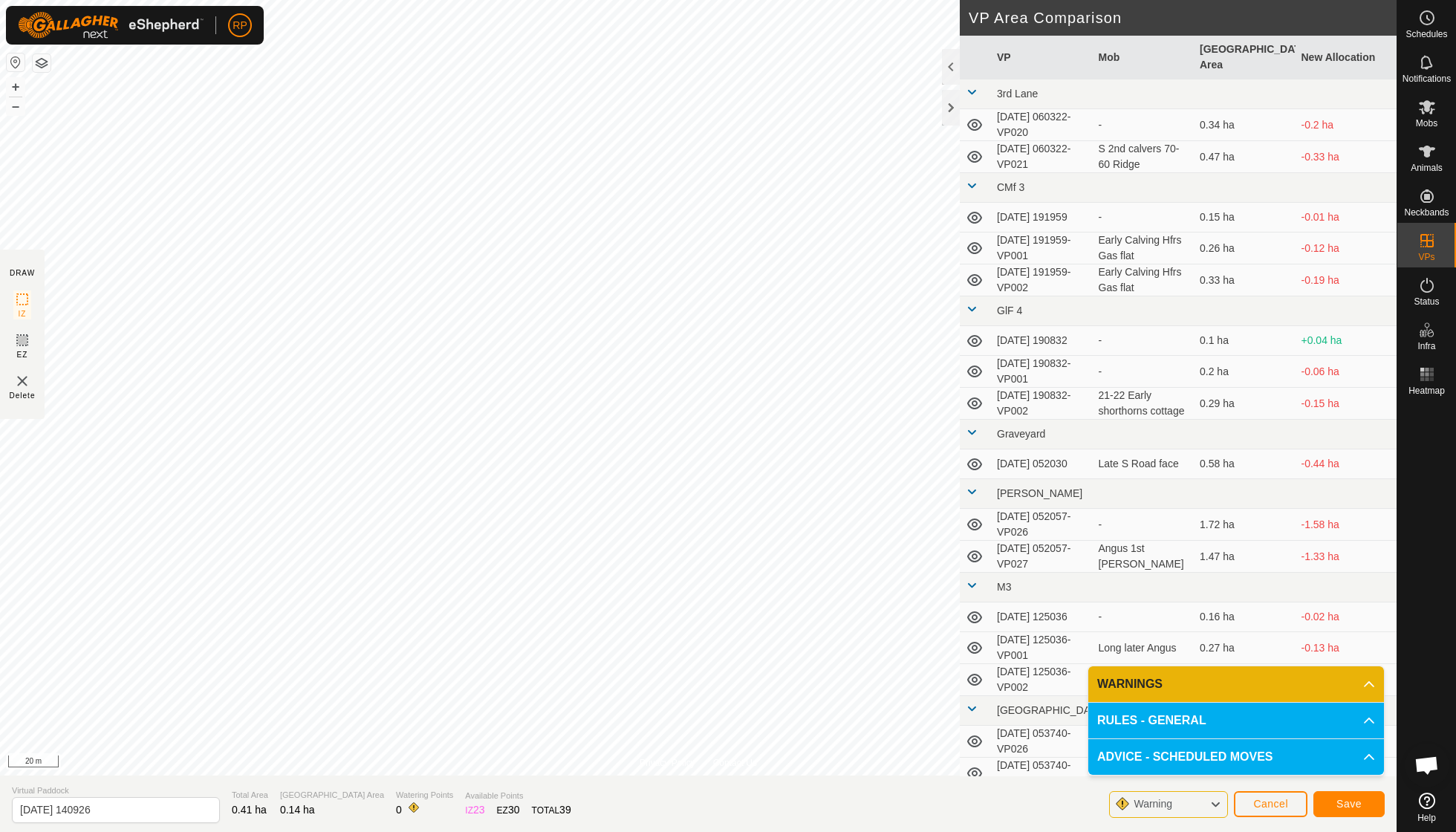
click at [1328, 806] on button "Save" at bounding box center [1349, 804] width 71 height 26
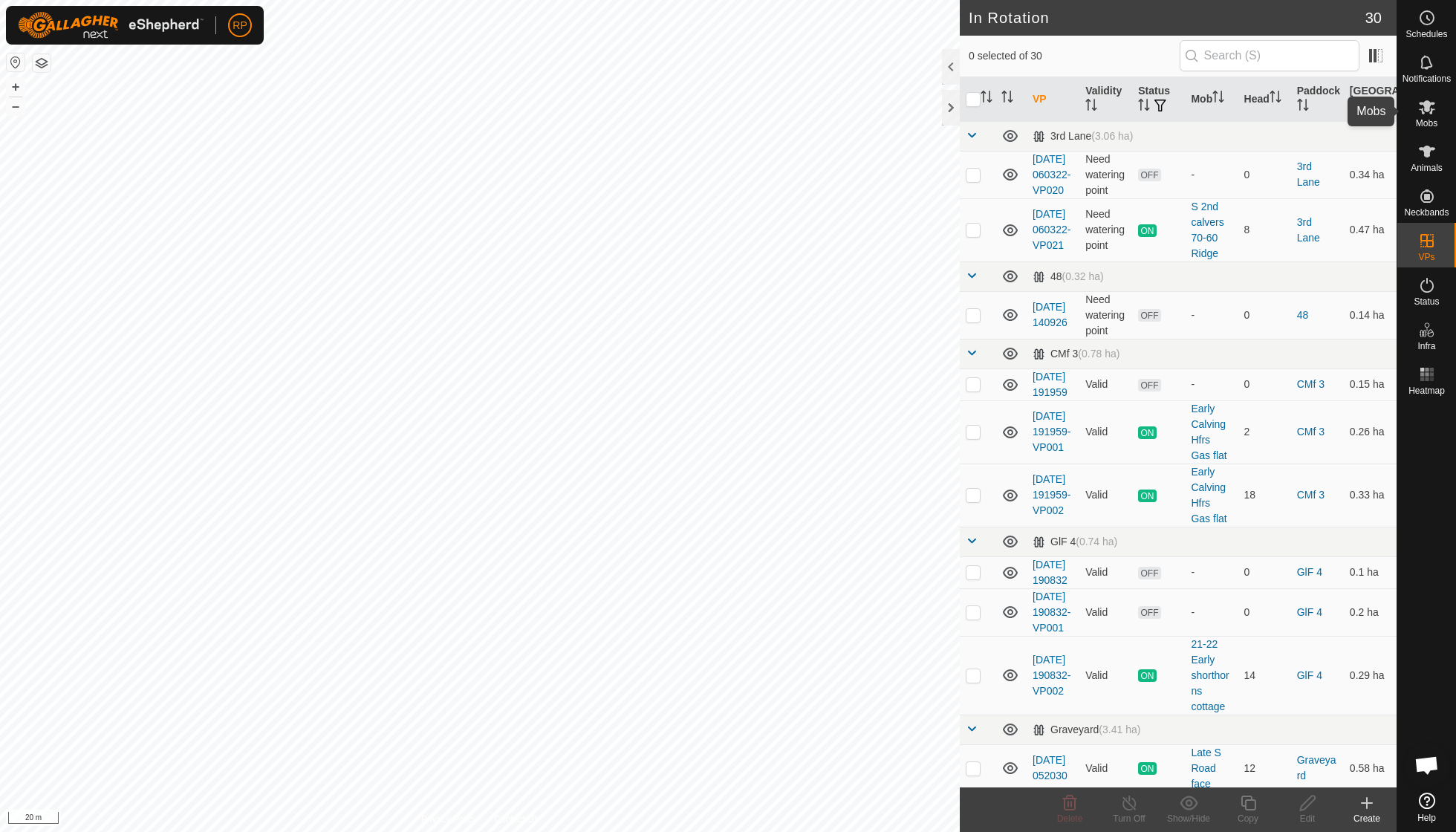
click at [1420, 119] on span "Mobs" at bounding box center [1426, 123] width 21 height 9
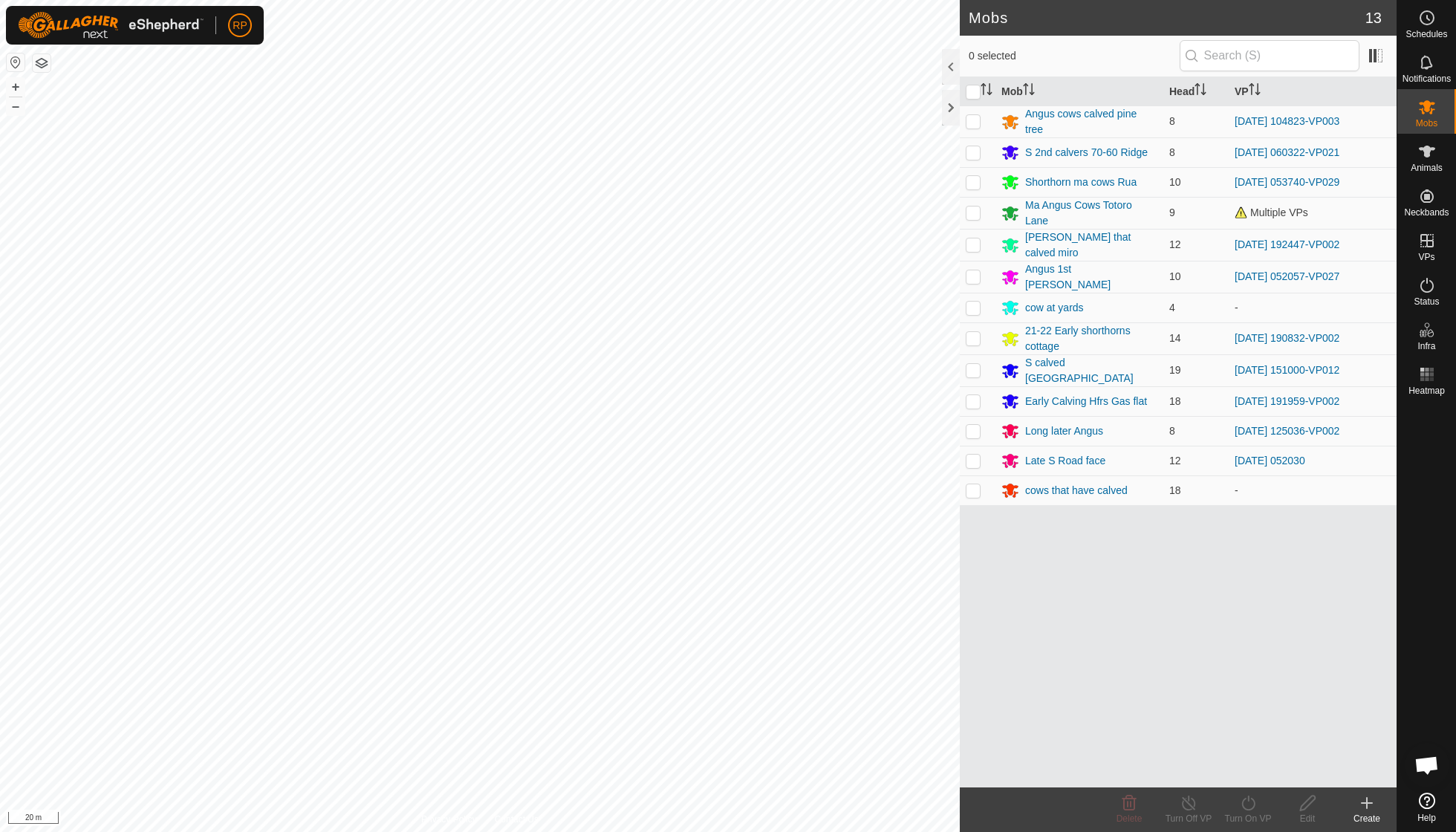
click at [1366, 800] on icon at bounding box center [1366, 803] width 0 height 11
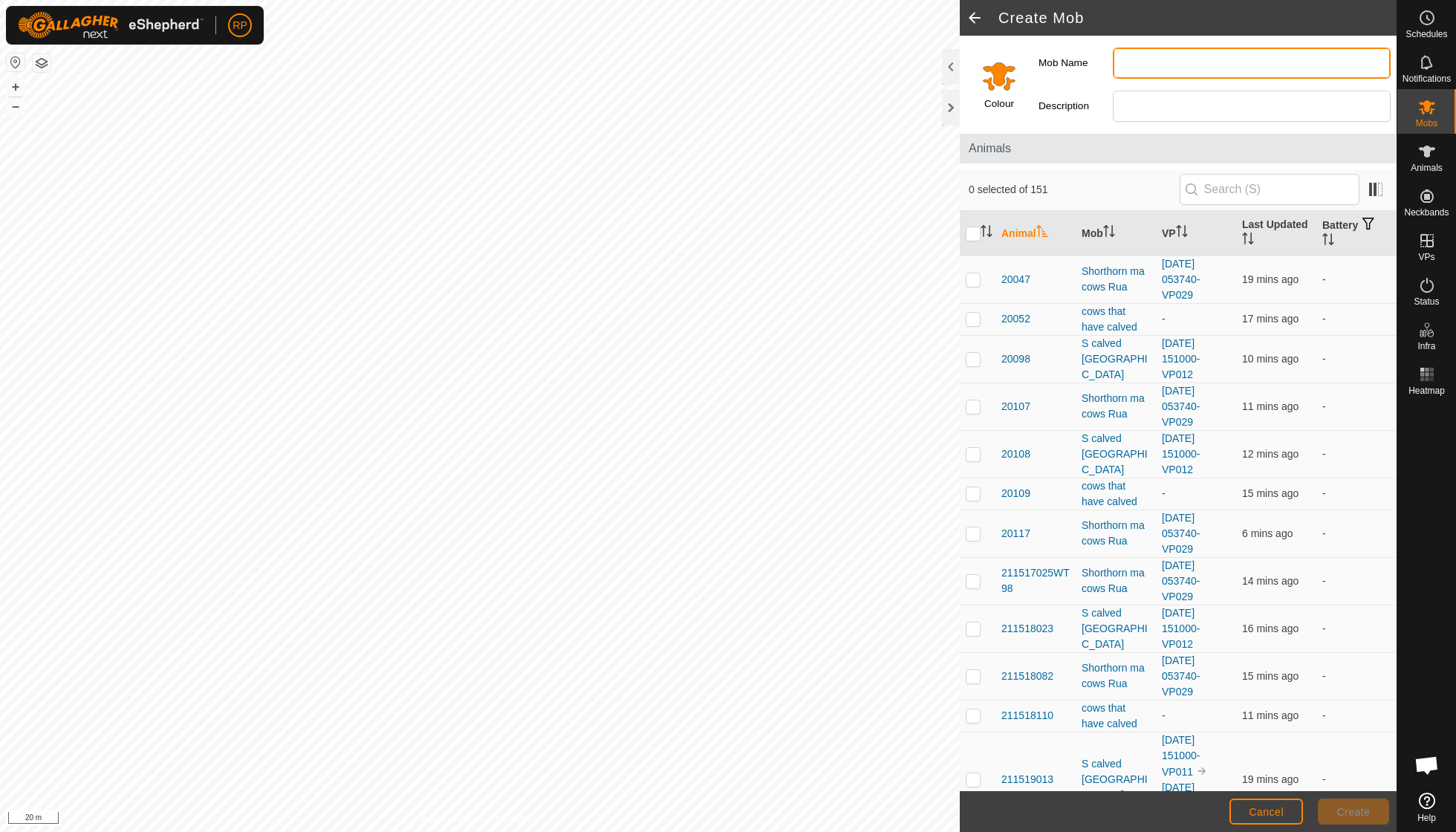
click at [1156, 65] on input "Mob Name" at bounding box center [1252, 63] width 278 height 31
type input "2 cows"
click at [1364, 811] on span "Create" at bounding box center [1353, 812] width 33 height 12
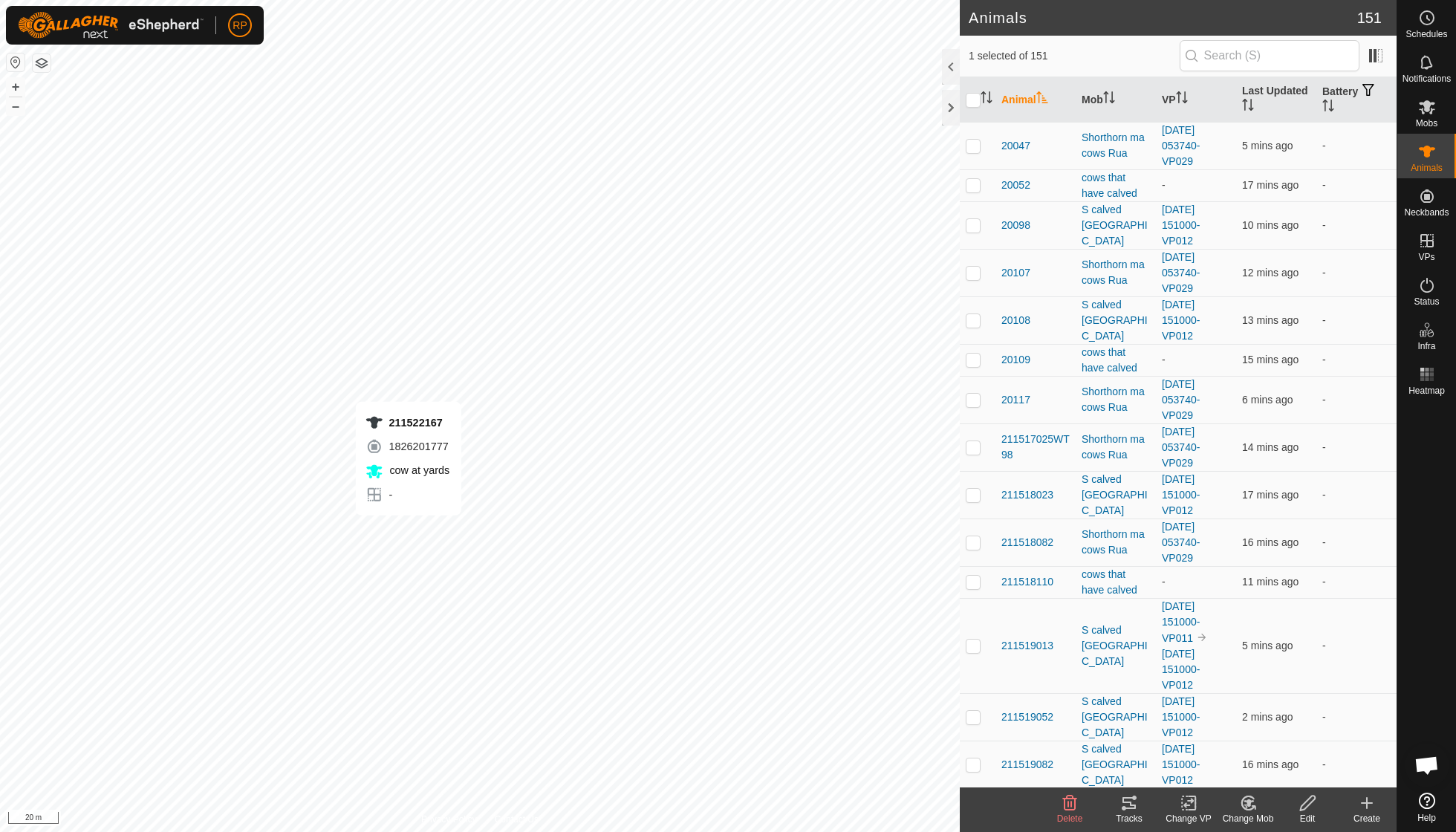
checkbox input "false"
checkbox input "true"
click at [1249, 807] on icon at bounding box center [1248, 802] width 18 height 17
click at [1272, 745] on link "Choose Mob..." at bounding box center [1293, 738] width 147 height 30
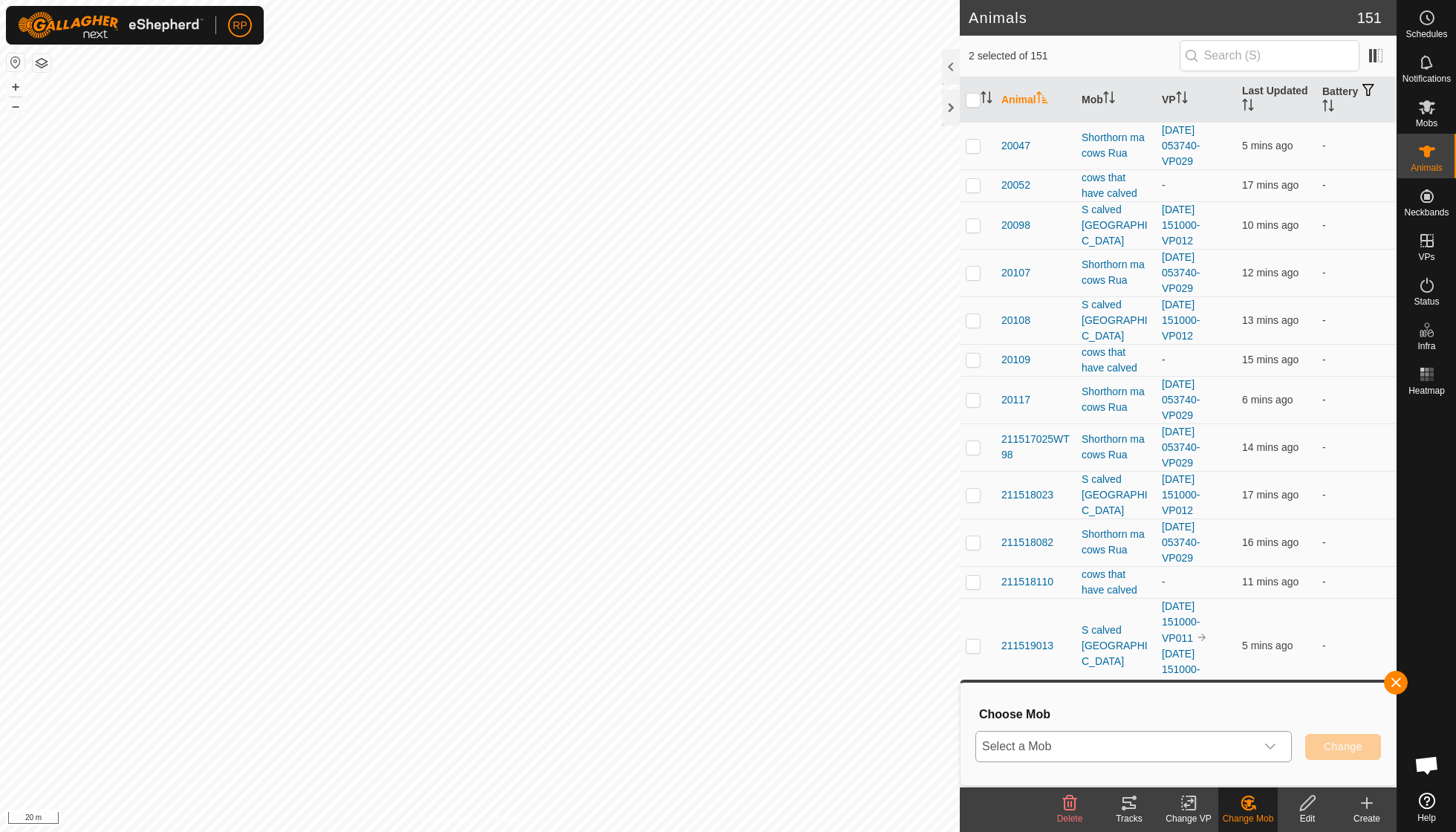
click at [1272, 751] on icon "dropdown trigger" at bounding box center [1270, 747] width 12 height 12
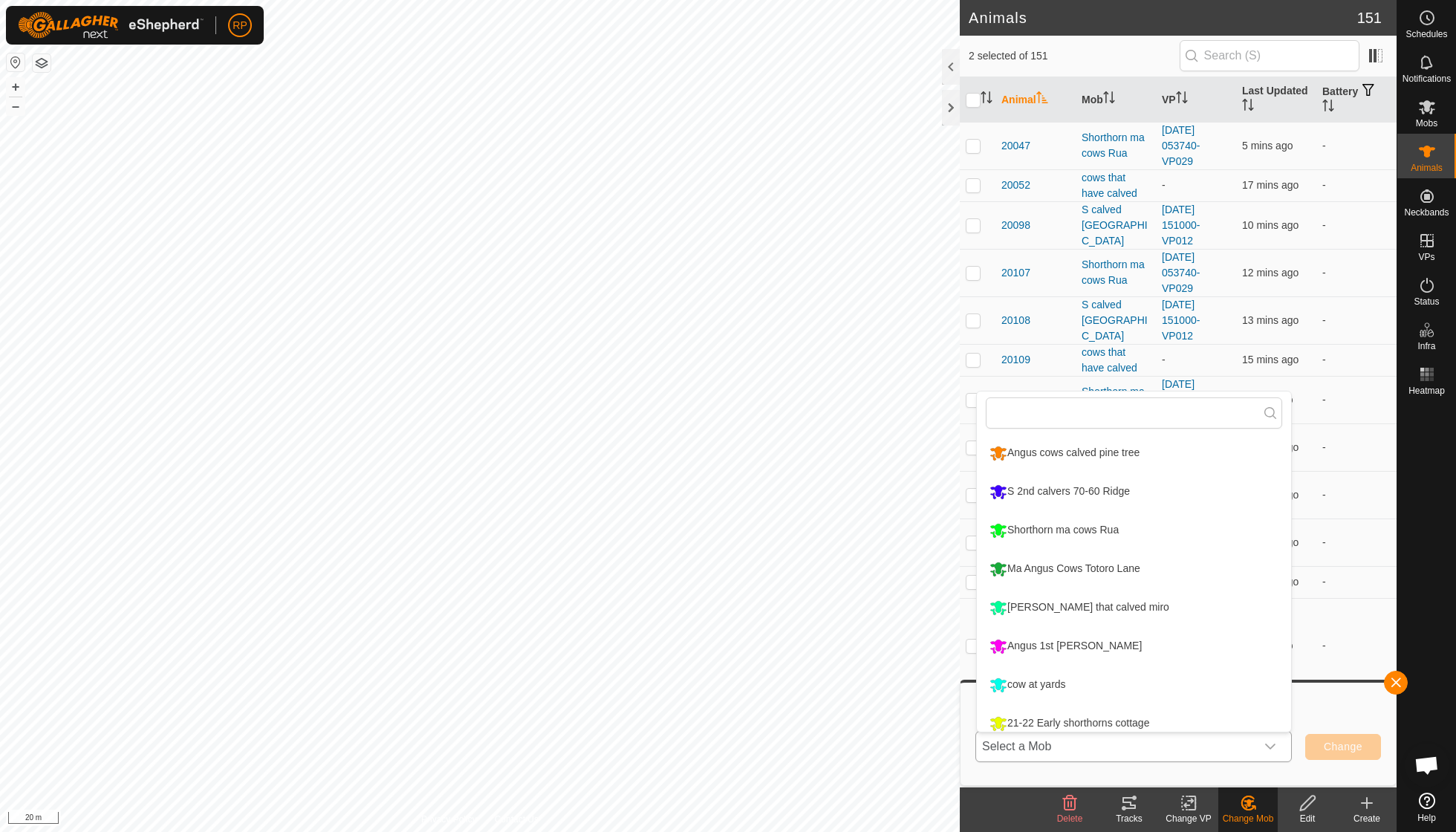
click at [1276, 747] on div "dropdown trigger" at bounding box center [1270, 746] width 30 height 30
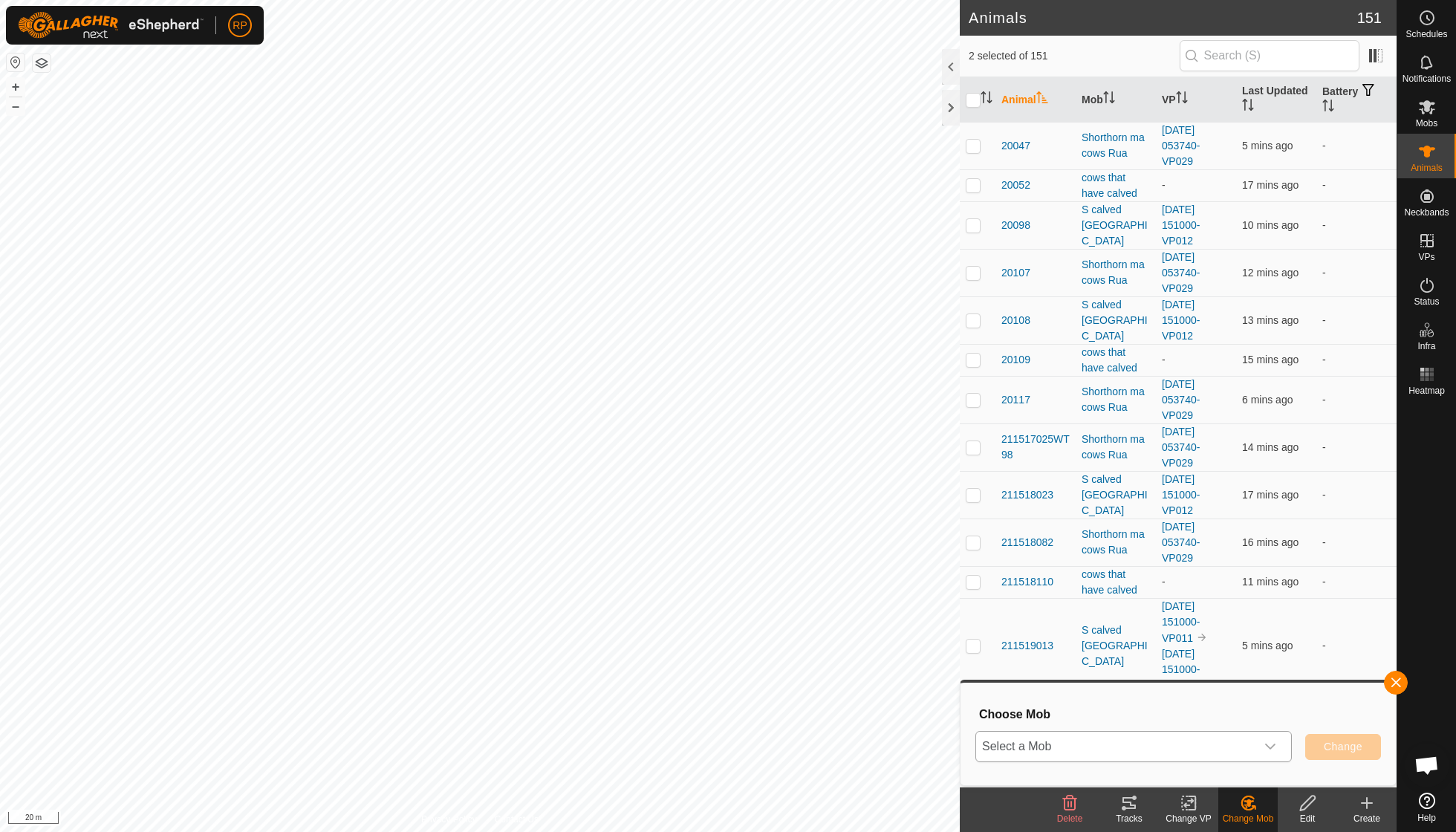
click at [1266, 747] on icon "dropdown trigger" at bounding box center [1270, 747] width 12 height 12
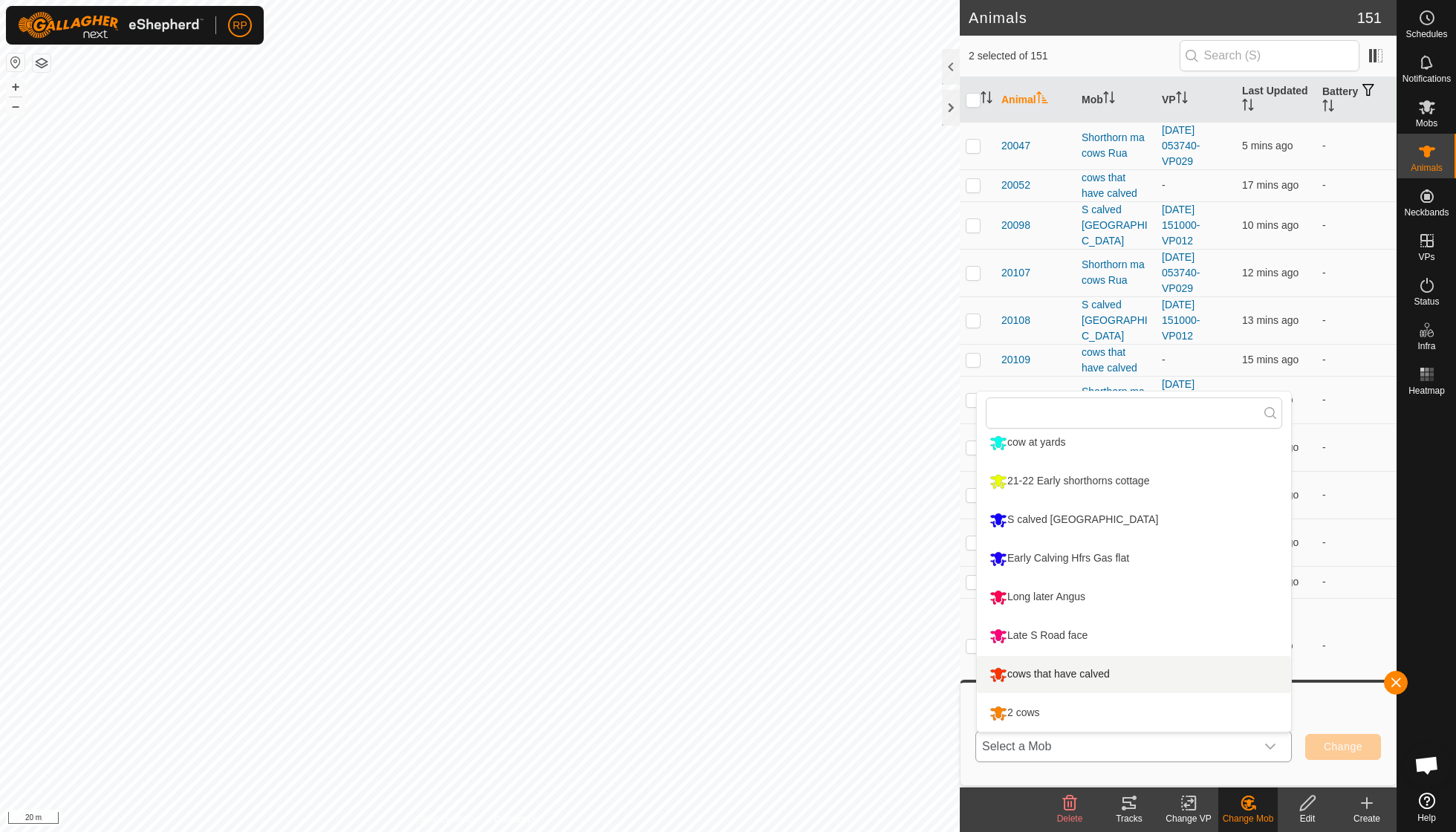
scroll to position [242, 0]
click at [993, 711] on li "2 cows" at bounding box center [1134, 713] width 314 height 37
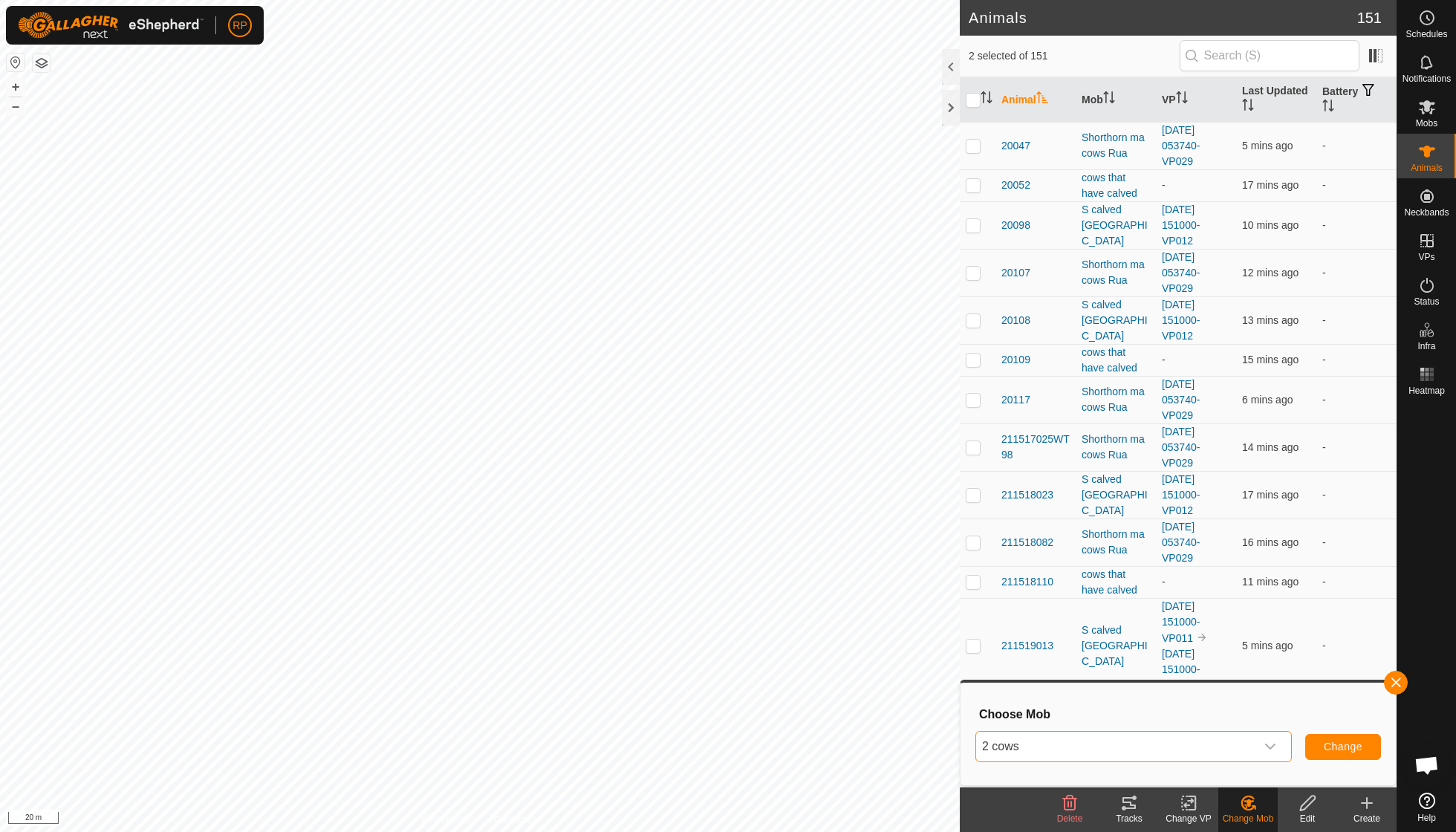
click at [1340, 741] on span "Change" at bounding box center [1343, 747] width 39 height 12
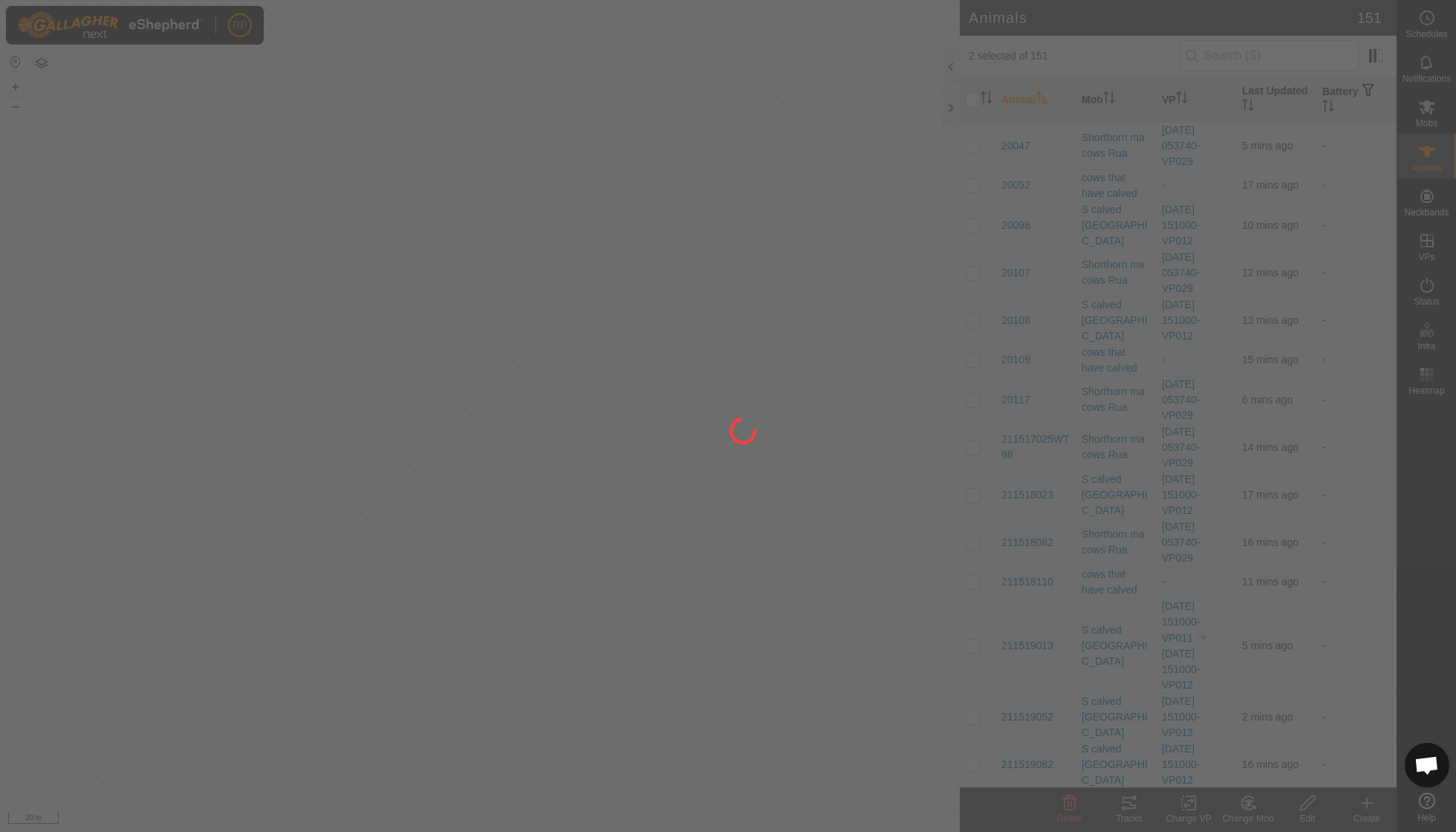
checkbox input "false"
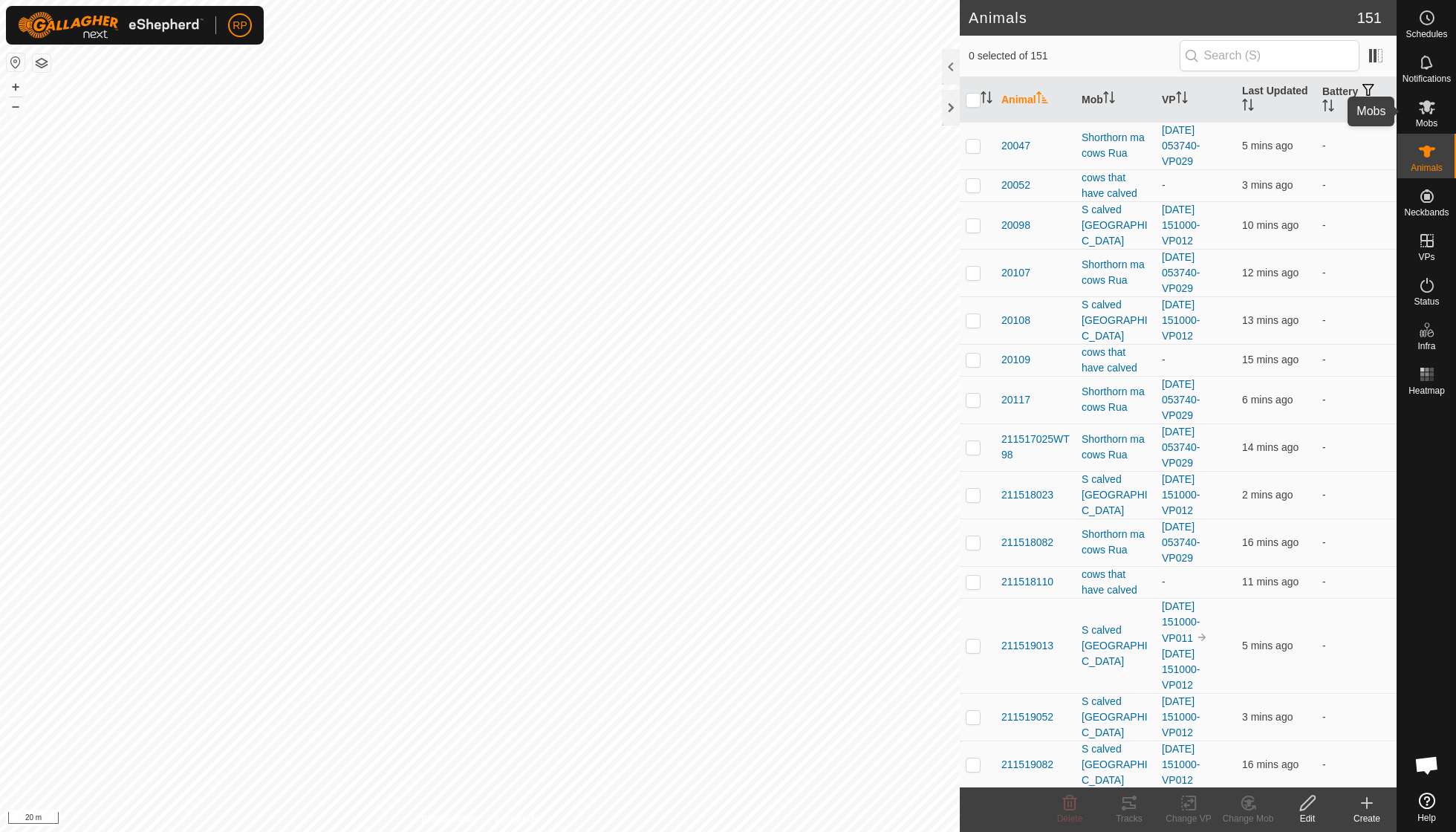
click at [1423, 122] on span "Mobs" at bounding box center [1426, 123] width 21 height 9
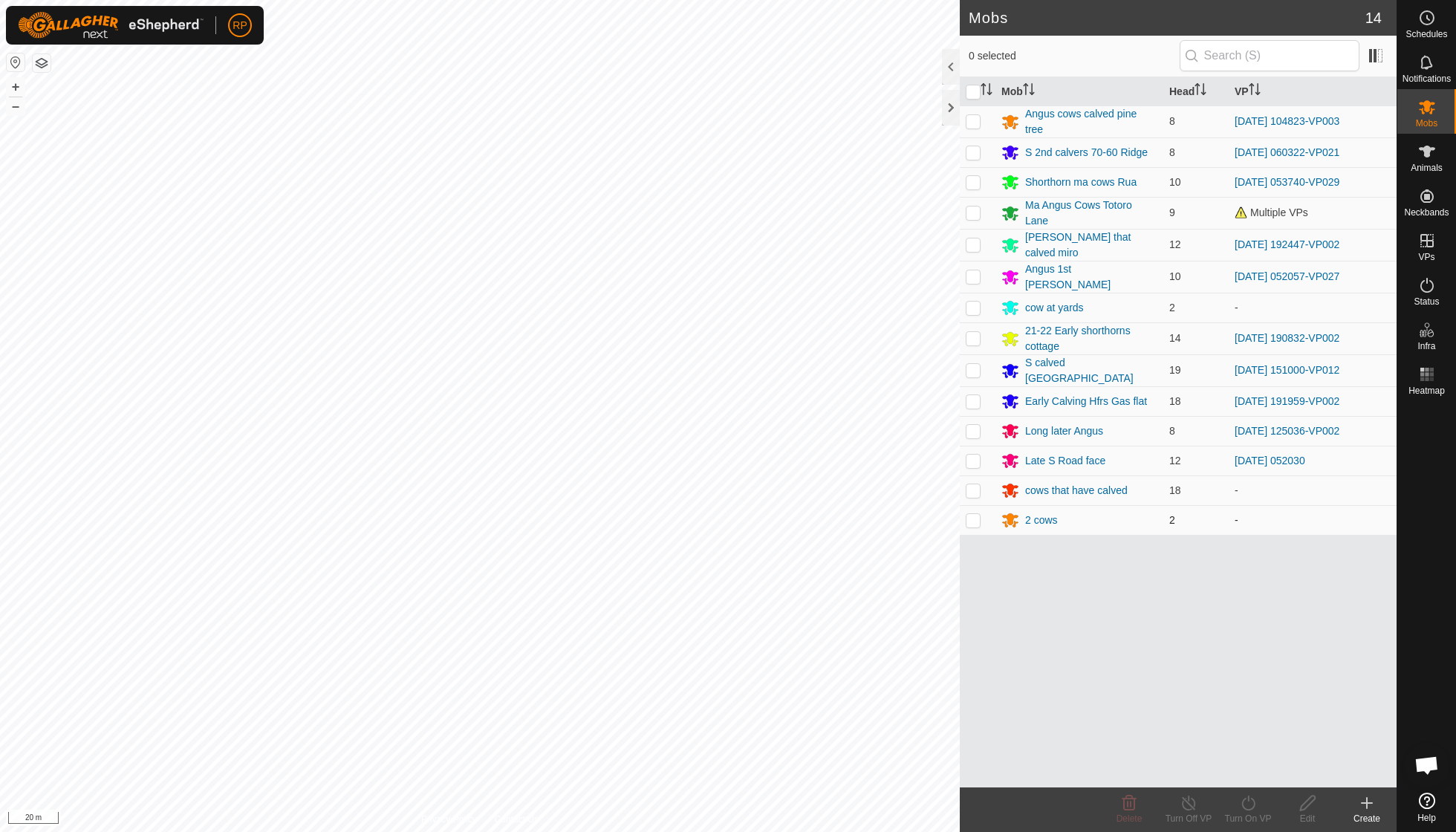
click at [984, 507] on td at bounding box center [977, 520] width 36 height 30
checkbox input "true"
click at [1243, 797] on icon at bounding box center [1248, 802] width 18 height 17
click at [1249, 762] on link "Now" at bounding box center [1293, 770] width 147 height 30
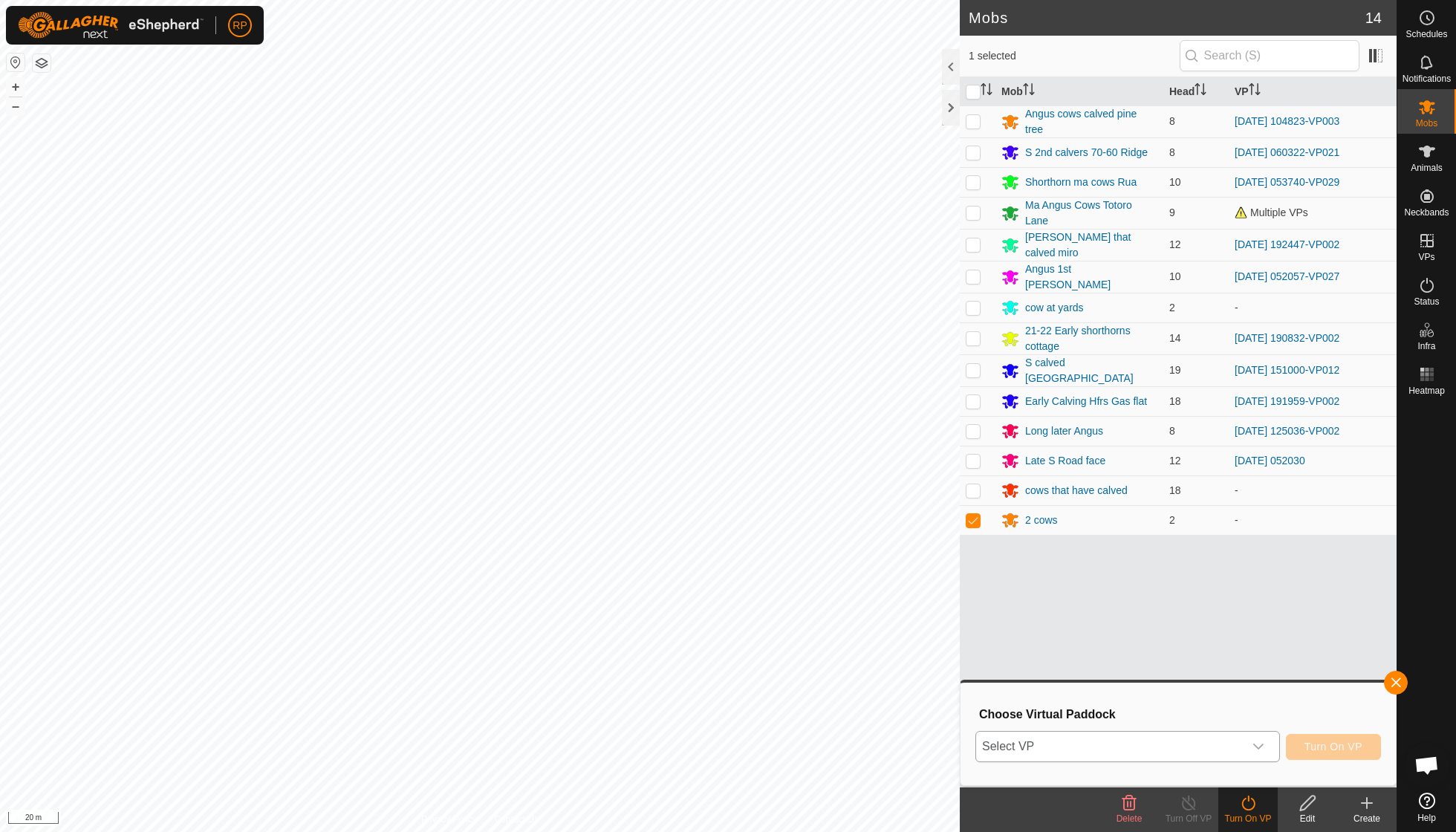
click at [1261, 745] on icon "dropdown trigger" at bounding box center [1259, 747] width 12 height 12
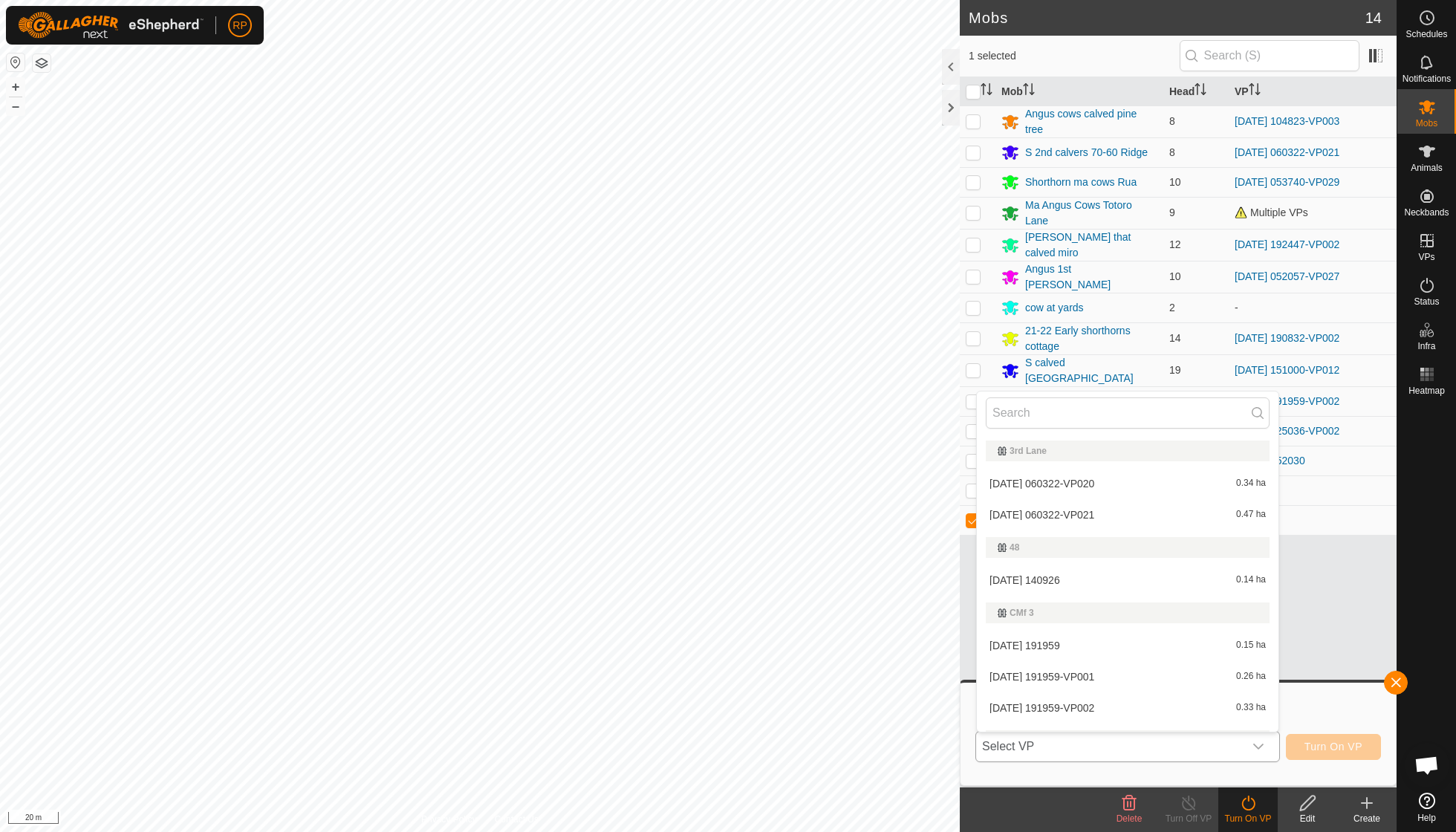
click at [1099, 584] on li "[DATE] [DATE] 0.14 ha" at bounding box center [1127, 580] width 302 height 30
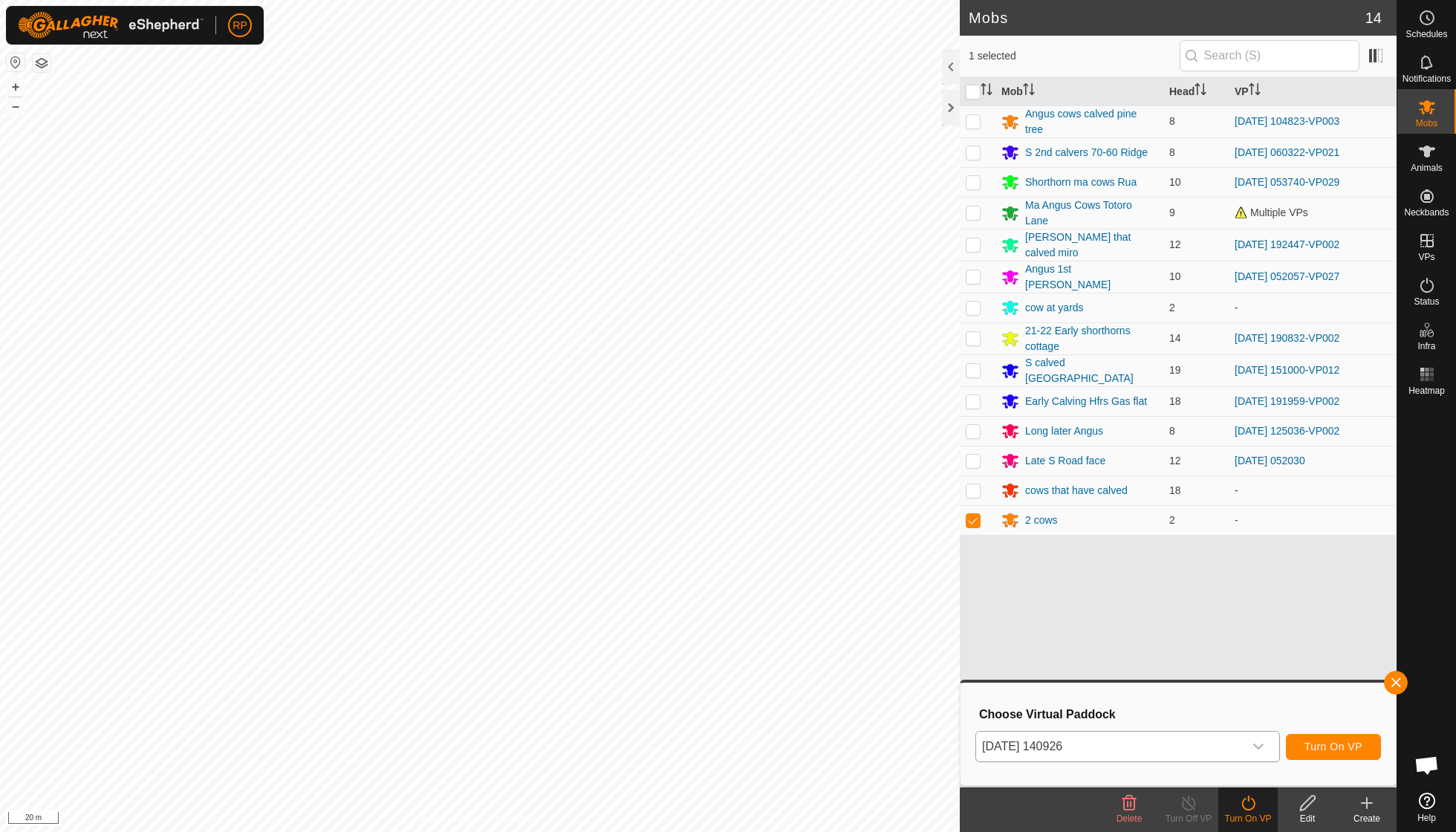
click at [1323, 746] on span "Turn On VP" at bounding box center [1333, 747] width 58 height 12
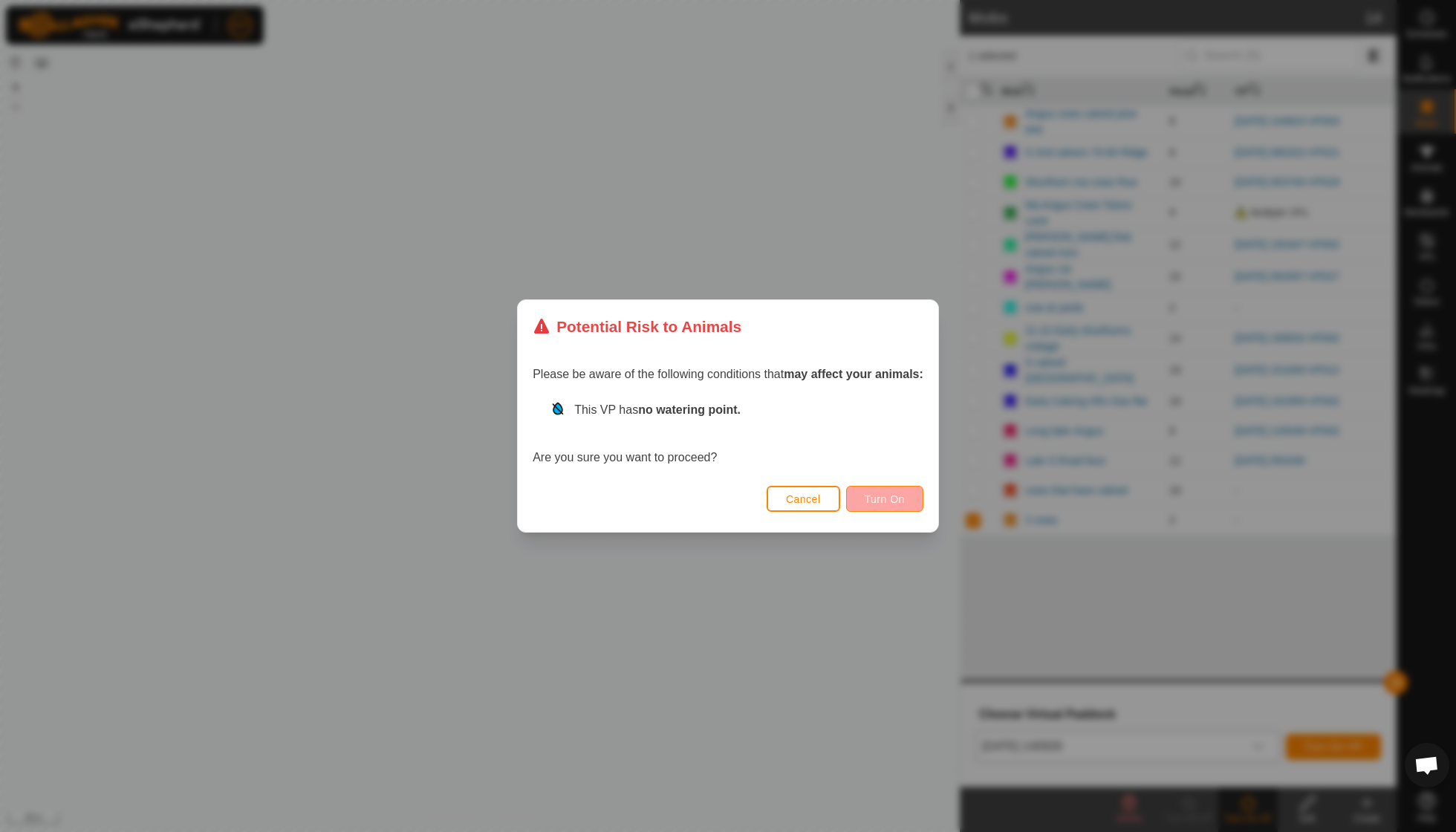
click at [897, 498] on span "Turn On" at bounding box center [884, 499] width 40 height 12
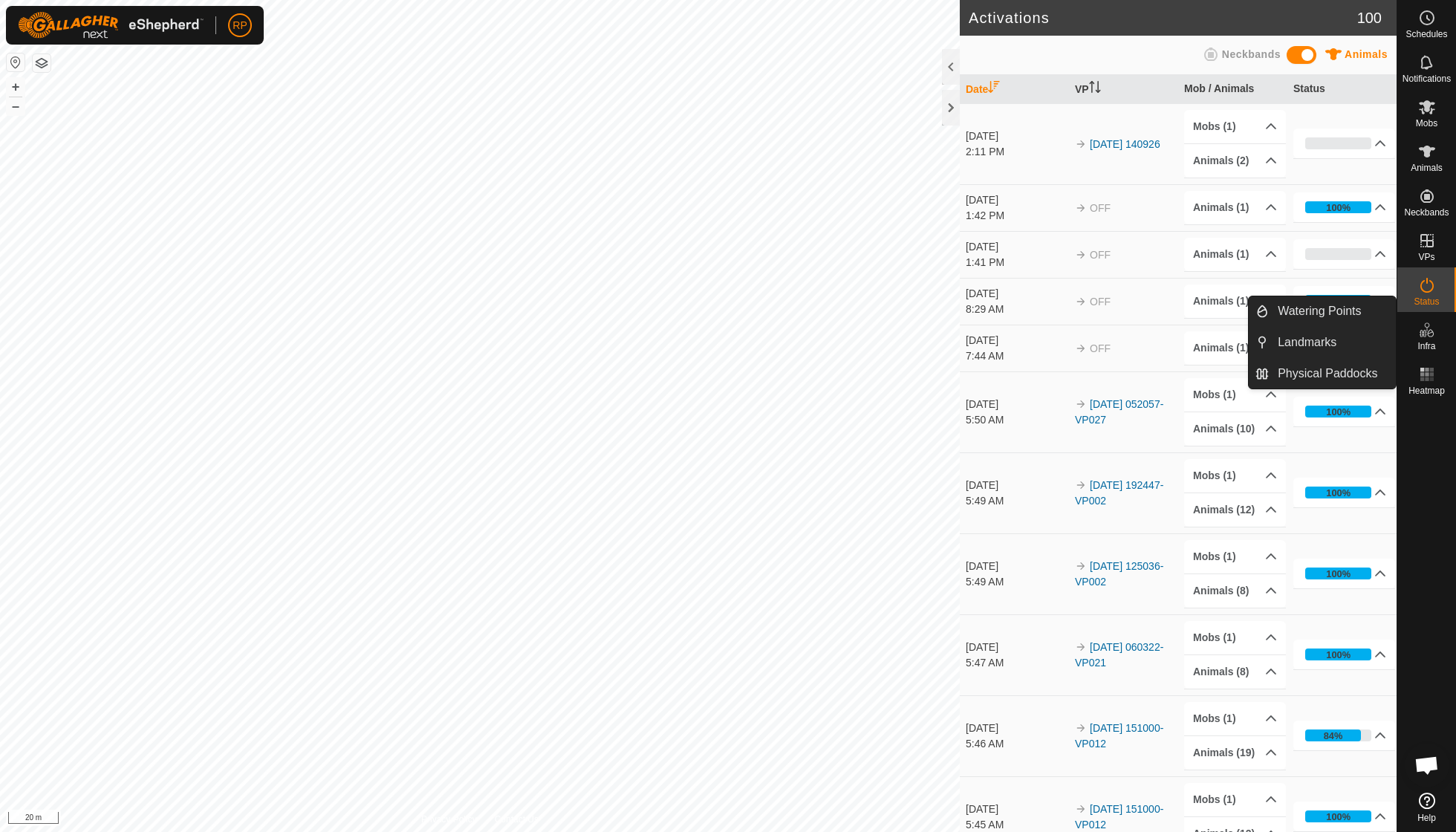
click at [1419, 343] on span "Infra" at bounding box center [1426, 346] width 17 height 9
click at [1317, 314] on link "Watering Points" at bounding box center [1331, 311] width 127 height 30
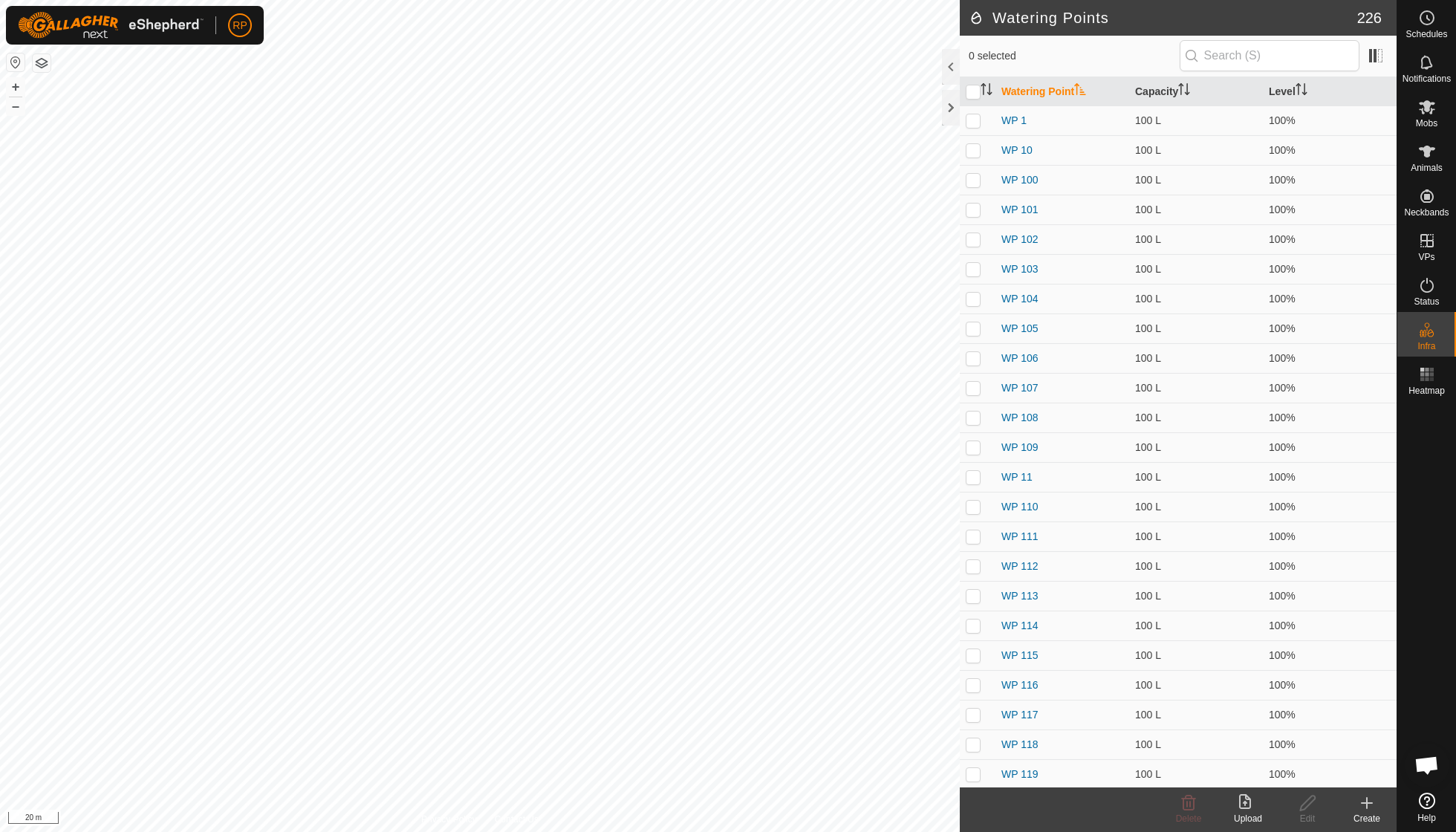
click at [1366, 801] on icon at bounding box center [1366, 803] width 0 height 11
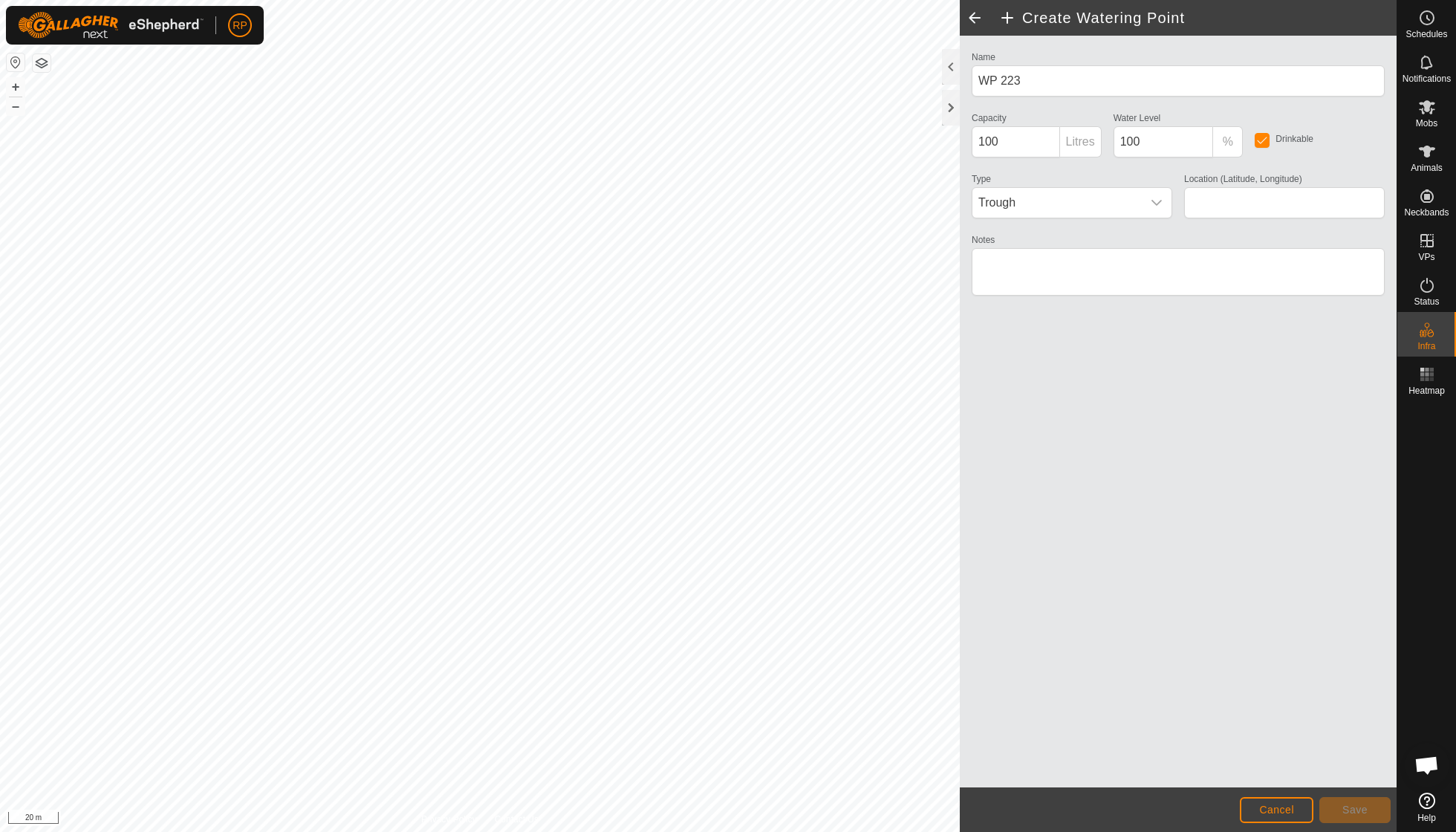
type input "-38.564836, 174.864881"
click at [1338, 804] on button "Save" at bounding box center [1355, 810] width 71 height 26
